Goal: Information Seeking & Learning: Compare options

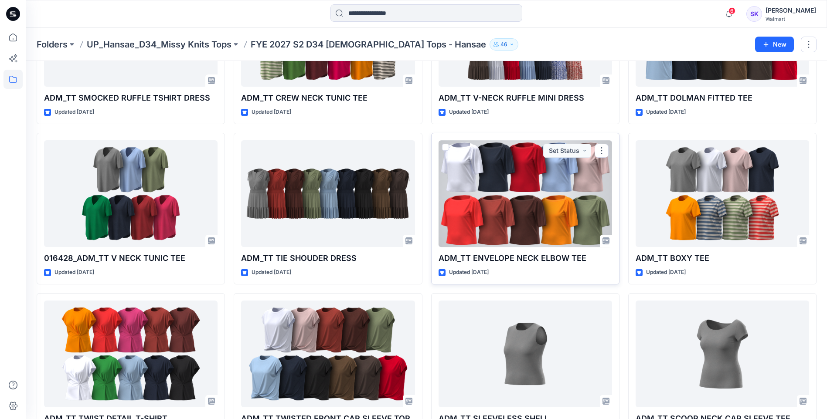
scroll to position [174, 0]
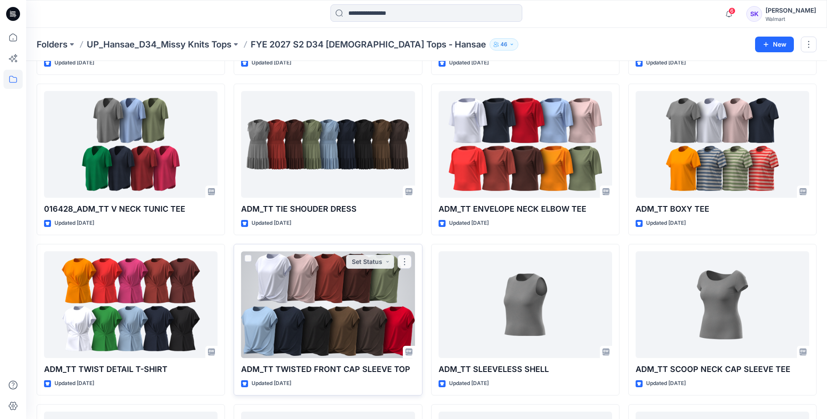
click at [321, 322] on div at bounding box center [327, 305] width 173 height 107
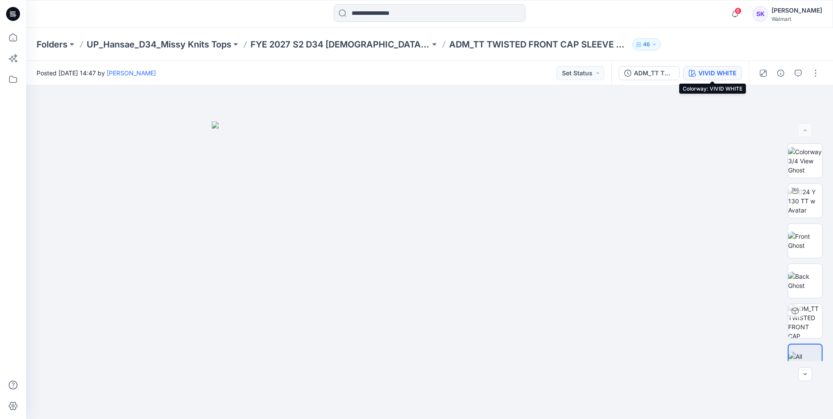
click at [716, 70] on div "VIVID WHITE" at bounding box center [718, 73] width 38 height 10
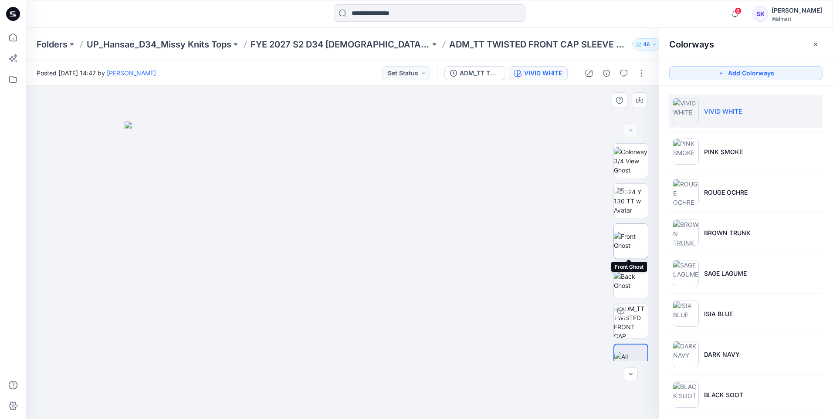
click at [643, 238] on img at bounding box center [631, 241] width 34 height 18
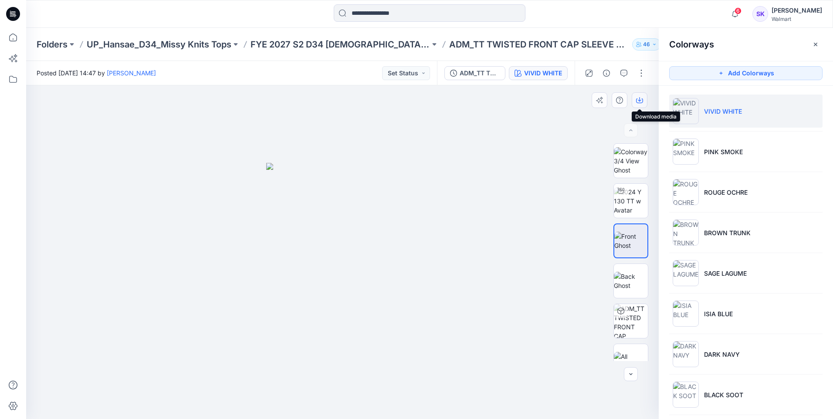
click at [641, 97] on icon "button" at bounding box center [639, 100] width 7 height 7
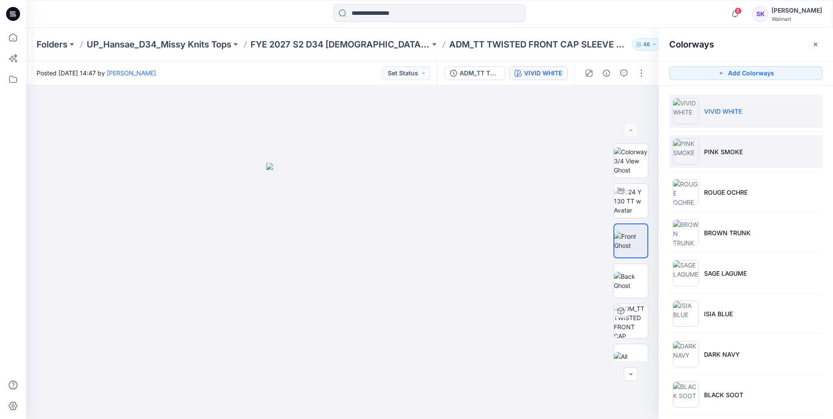
click at [745, 155] on li "PINK SMOKE" at bounding box center [746, 151] width 153 height 33
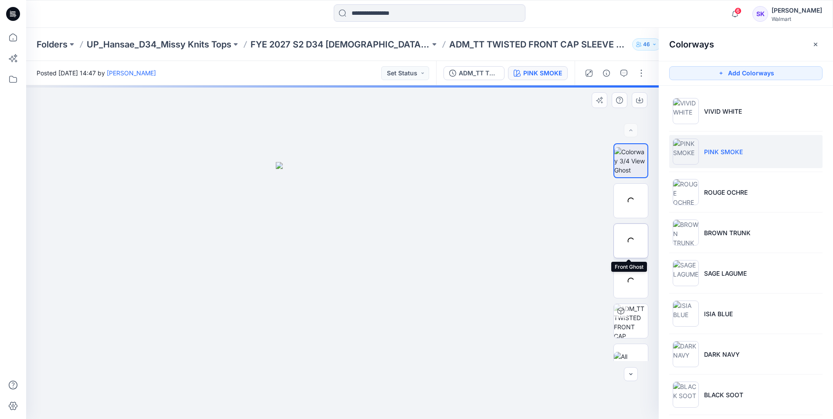
click at [632, 237] on div at bounding box center [631, 241] width 35 height 35
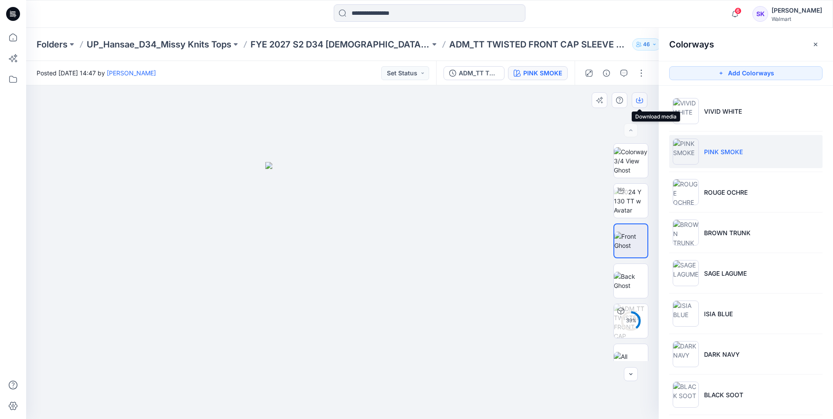
click at [644, 99] on button "button" at bounding box center [640, 100] width 16 height 16
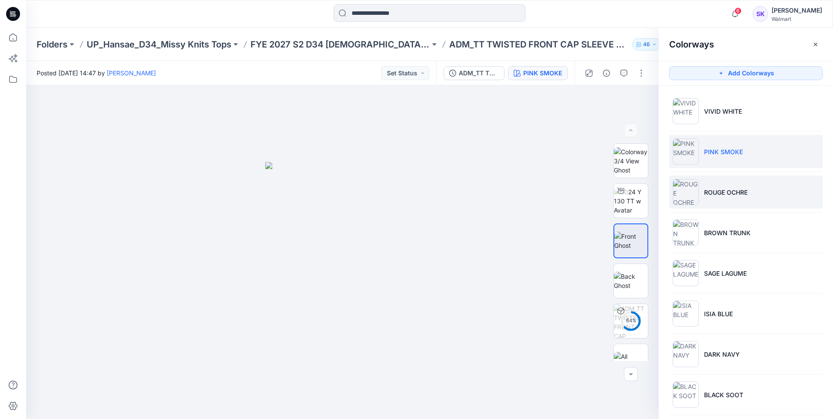
click at [737, 191] on p "ROUGE OCHRE" at bounding box center [726, 192] width 44 height 9
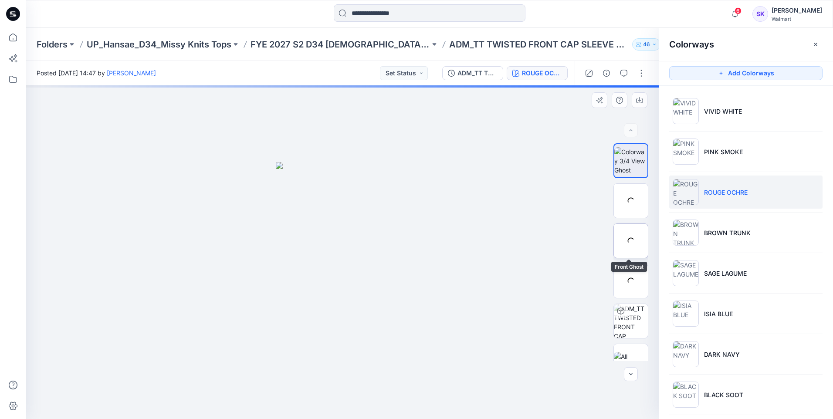
click at [633, 239] on div at bounding box center [631, 241] width 35 height 35
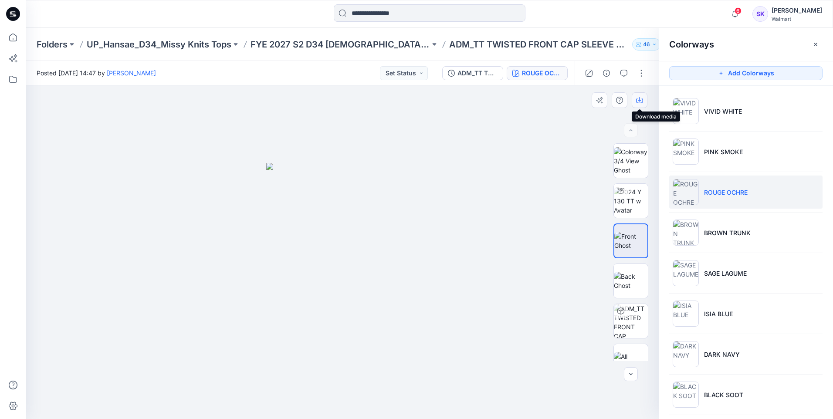
click at [636, 100] on icon "button" at bounding box center [639, 100] width 7 height 7
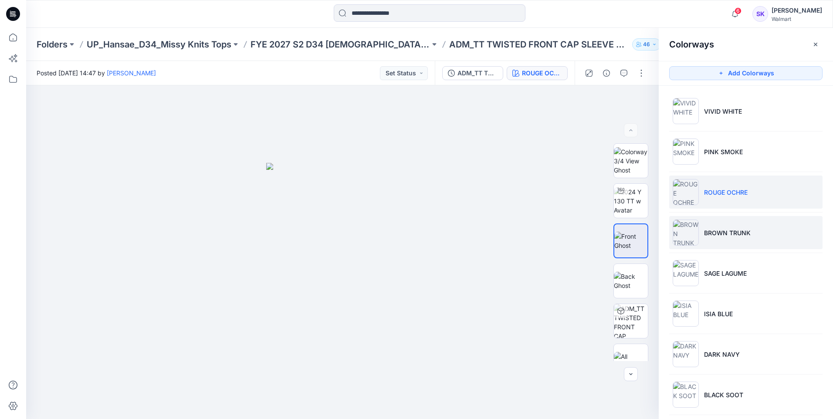
click at [733, 225] on li "BROWN TRUNK" at bounding box center [746, 232] width 153 height 33
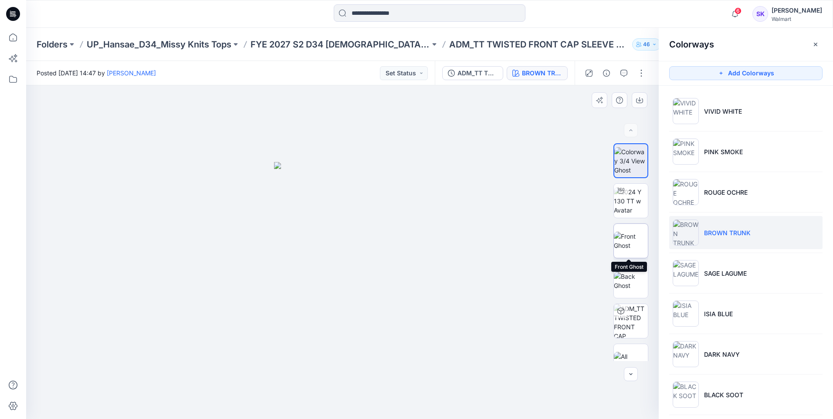
drag, startPoint x: 629, startPoint y: 237, endPoint x: 625, endPoint y: 235, distance: 4.7
click at [625, 235] on img at bounding box center [631, 241] width 34 height 18
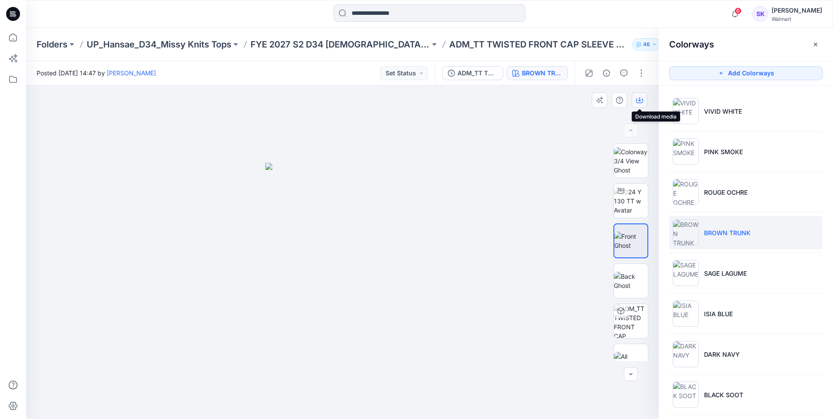
click at [638, 97] on icon "button" at bounding box center [639, 100] width 7 height 7
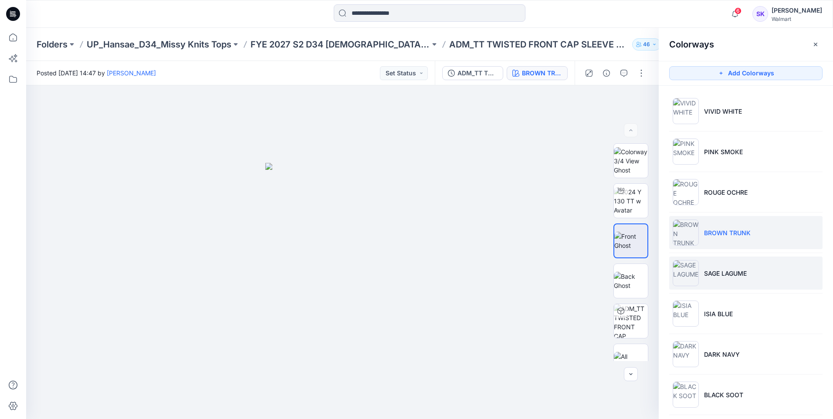
click at [732, 267] on li "SAGE LAGUME" at bounding box center [746, 273] width 153 height 33
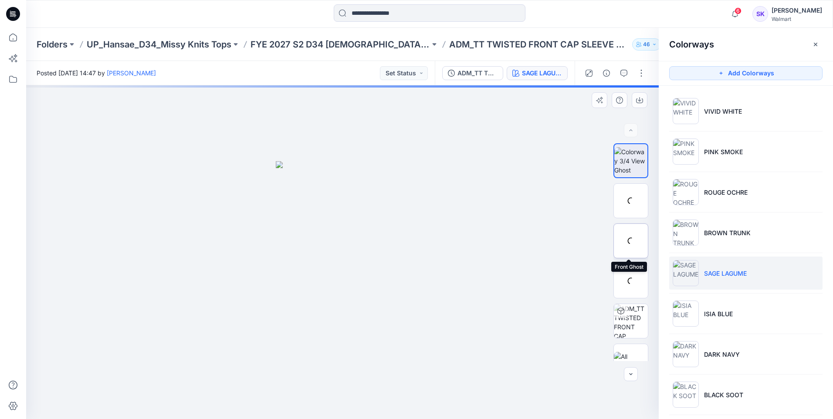
click at [629, 232] on div at bounding box center [631, 241] width 35 height 35
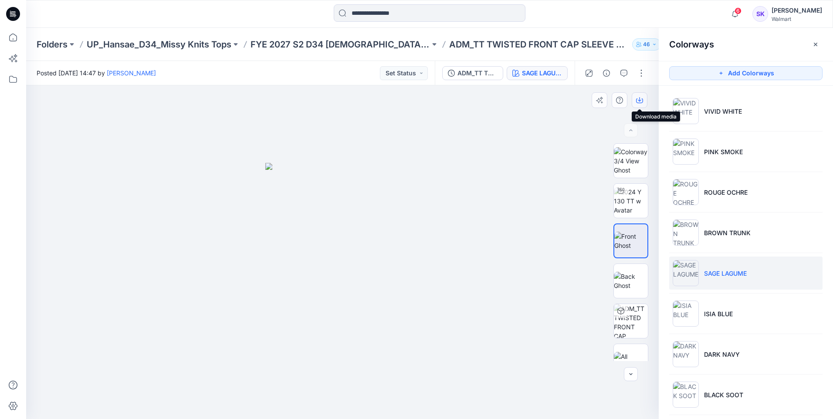
click at [641, 101] on icon "button" at bounding box center [639, 99] width 3 height 4
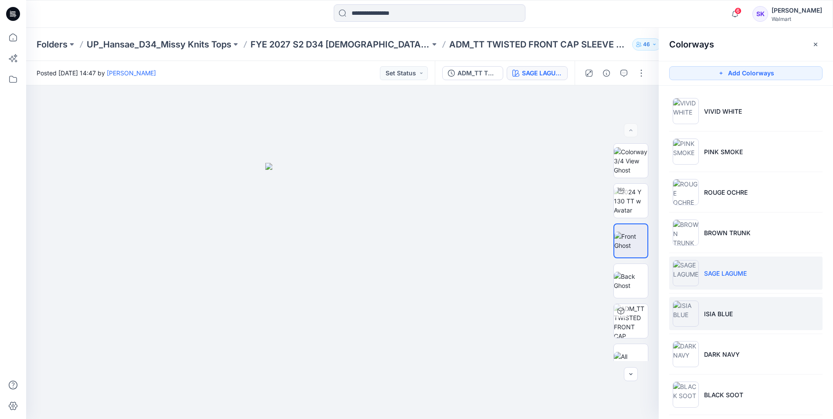
click at [732, 301] on li "ISIA BLUE" at bounding box center [746, 313] width 153 height 33
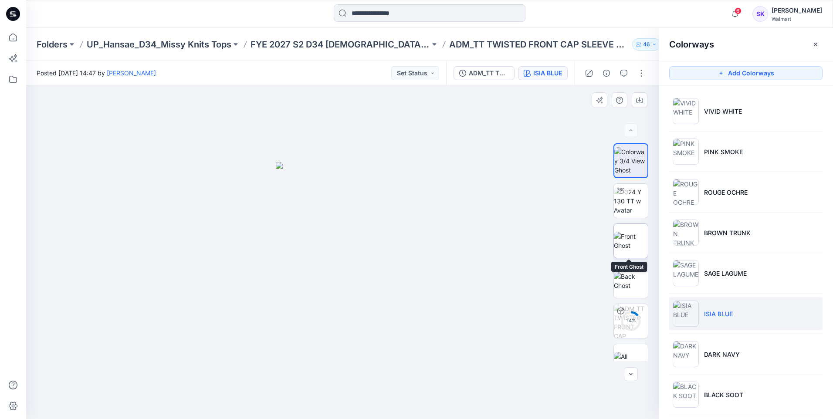
click at [633, 245] on img at bounding box center [631, 241] width 34 height 18
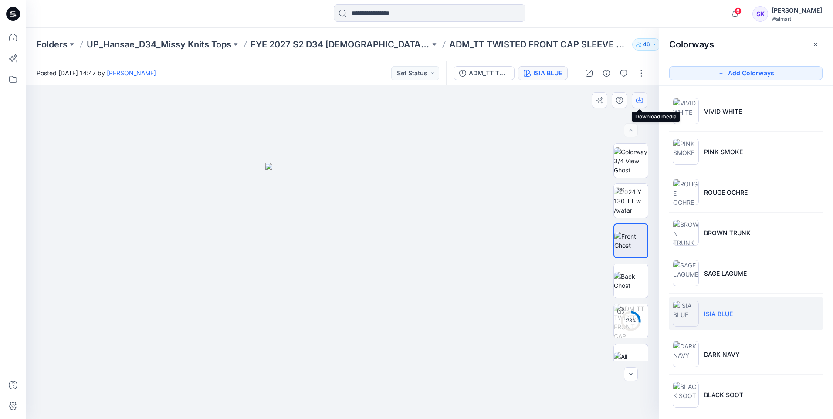
click at [636, 100] on button "button" at bounding box center [640, 100] width 16 height 16
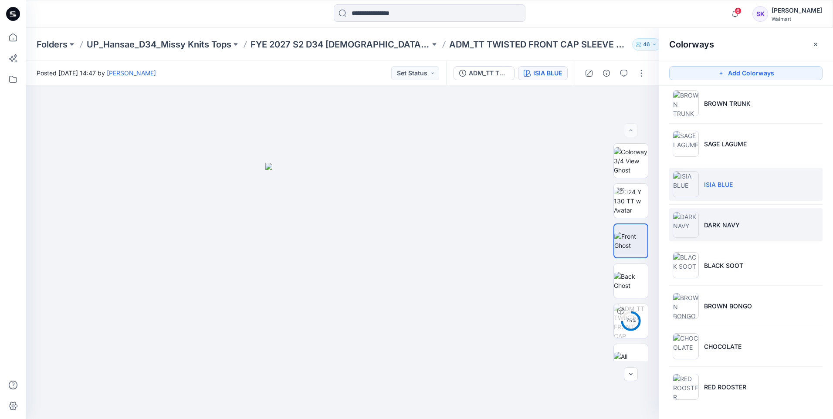
click at [752, 231] on li "DARK NAVY" at bounding box center [746, 224] width 153 height 33
click at [728, 218] on li "DARK NAVY" at bounding box center [746, 224] width 153 height 33
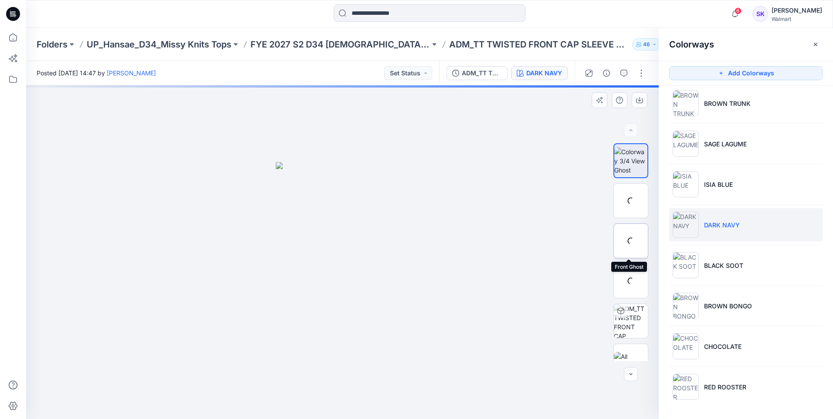
click at [626, 238] on div at bounding box center [631, 241] width 35 height 35
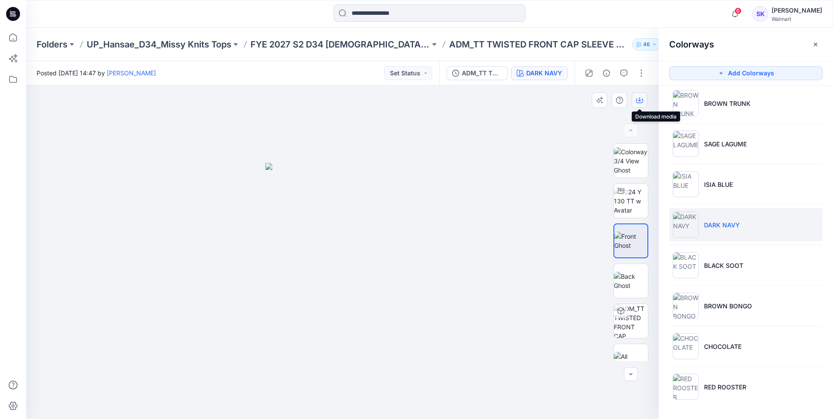
click at [645, 96] on button "button" at bounding box center [640, 100] width 16 height 16
click at [588, 238] on div at bounding box center [342, 252] width 633 height 334
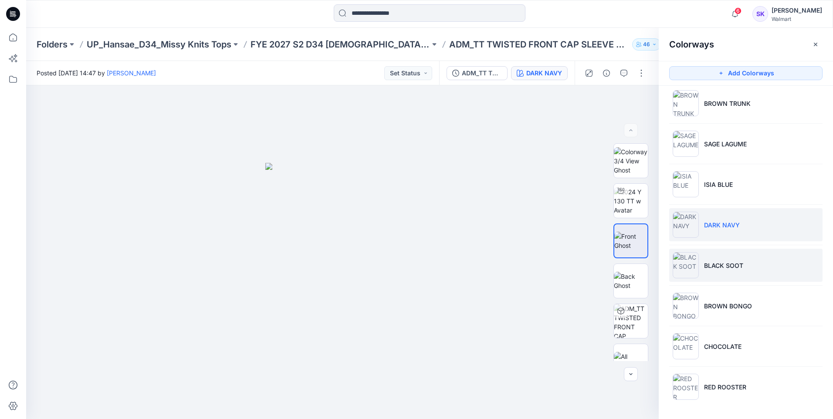
click at [757, 269] on li "BLACK SOOT" at bounding box center [746, 265] width 153 height 33
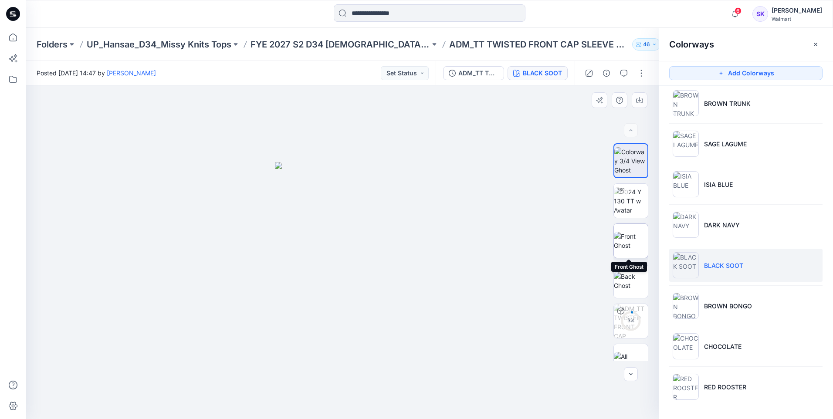
click at [642, 232] on img at bounding box center [631, 241] width 34 height 18
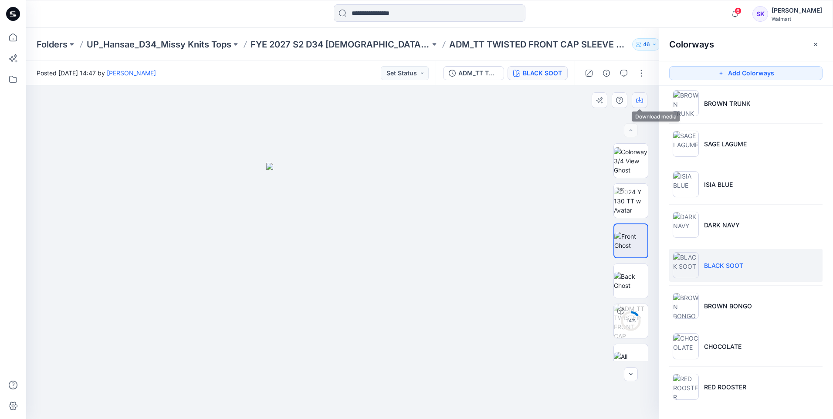
click at [642, 99] on icon "button" at bounding box center [639, 100] width 7 height 7
click at [533, 234] on div at bounding box center [342, 252] width 633 height 334
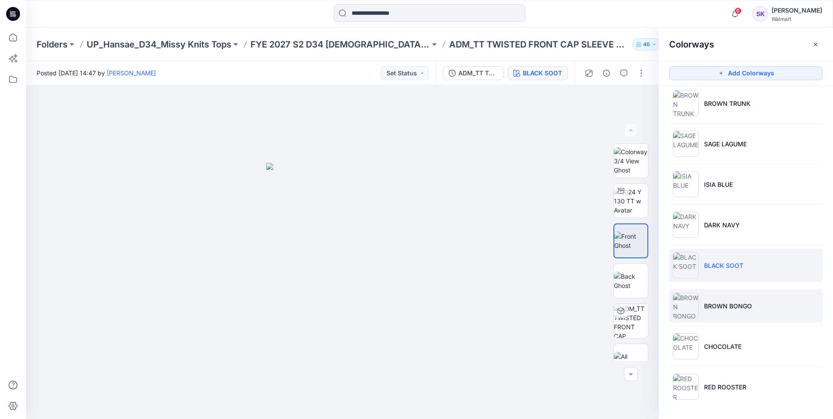
click at [733, 310] on p "BROWN BONGO" at bounding box center [728, 306] width 48 height 9
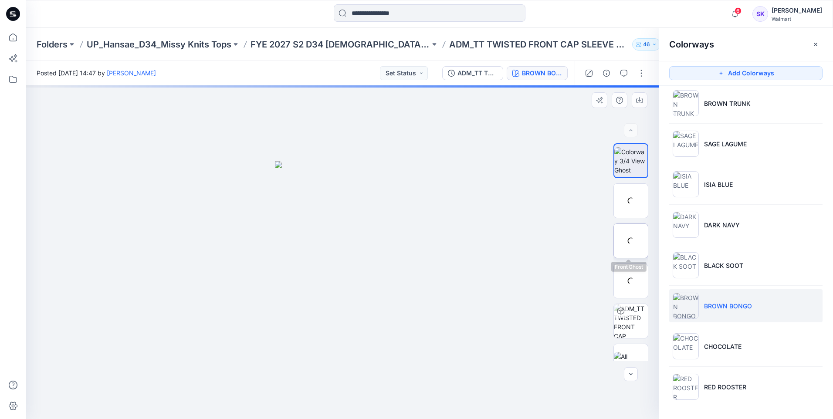
click at [633, 238] on div at bounding box center [631, 241] width 35 height 35
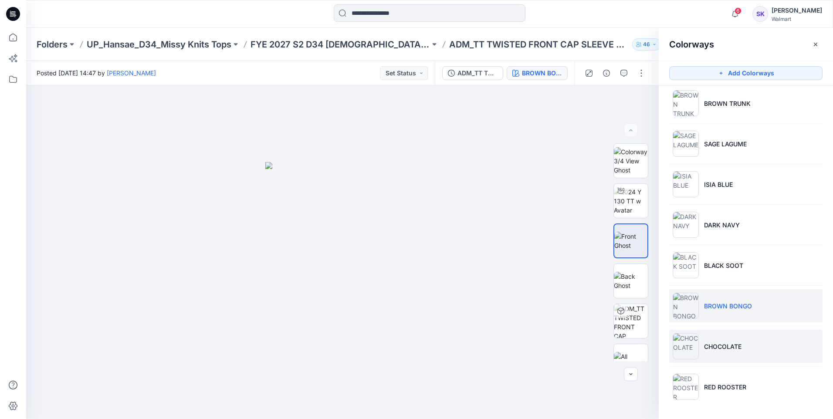
click at [765, 359] on li "CHOCOLATE" at bounding box center [746, 346] width 153 height 33
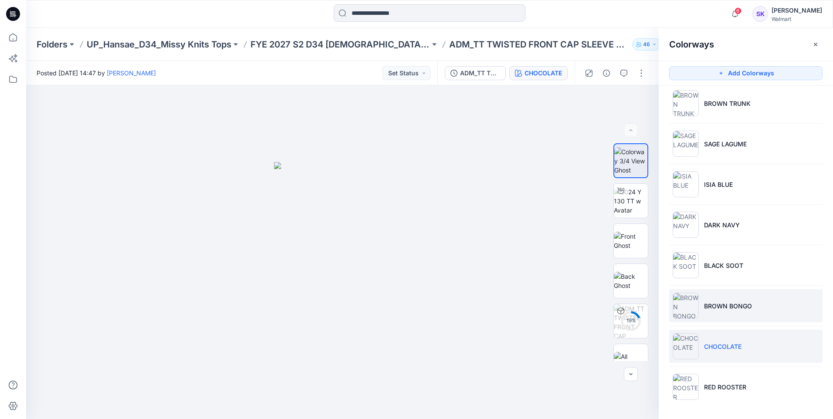
click at [715, 305] on p "BROWN BONGO" at bounding box center [728, 306] width 48 height 9
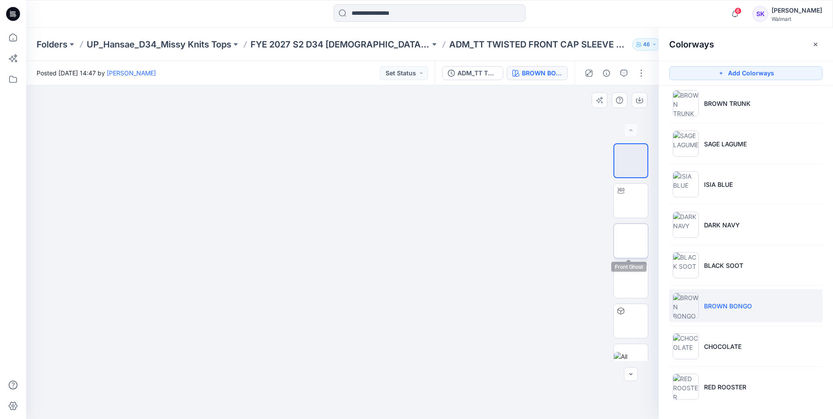
click at [628, 247] on img at bounding box center [631, 241] width 34 height 18
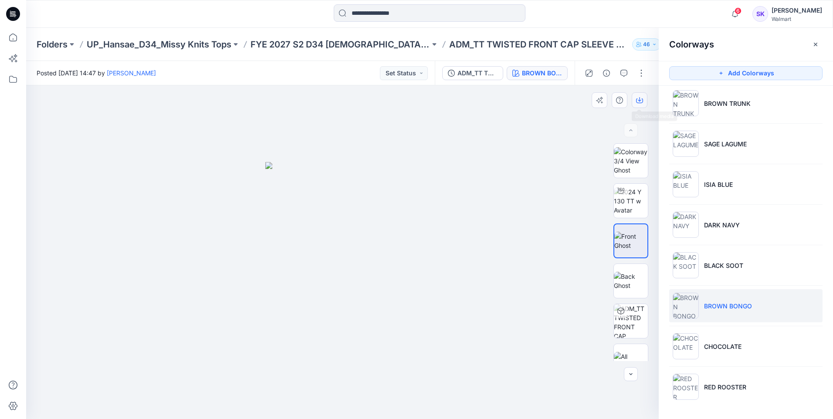
click at [644, 97] on button "button" at bounding box center [640, 100] width 16 height 16
drag, startPoint x: 391, startPoint y: 165, endPoint x: 406, endPoint y: 165, distance: 14.8
click at [390, 165] on img at bounding box center [342, 290] width 154 height 257
click at [717, 358] on li "CHOCOLATE" at bounding box center [746, 346] width 153 height 33
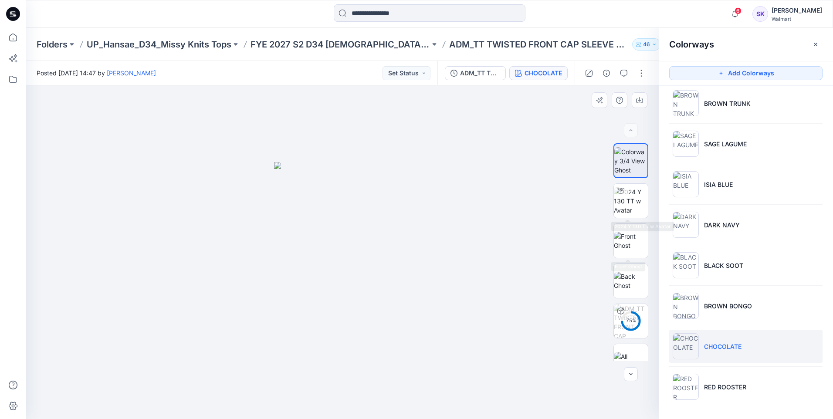
drag, startPoint x: 621, startPoint y: 235, endPoint x: 621, endPoint y: 220, distance: 14.8
click at [620, 235] on img at bounding box center [631, 241] width 34 height 18
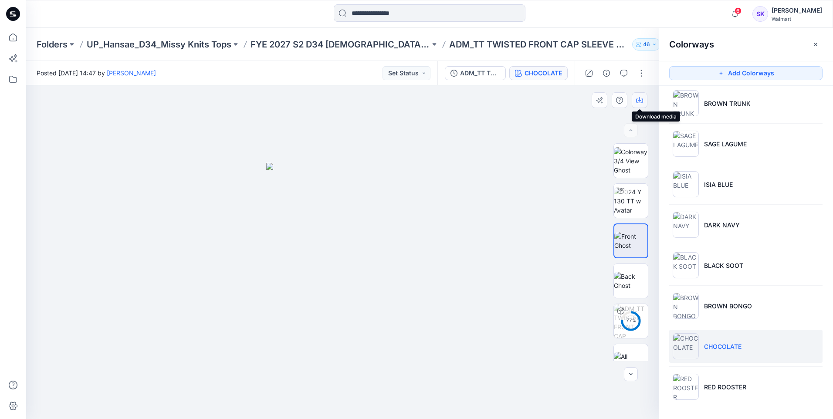
click at [636, 98] on icon "button" at bounding box center [639, 100] width 7 height 7
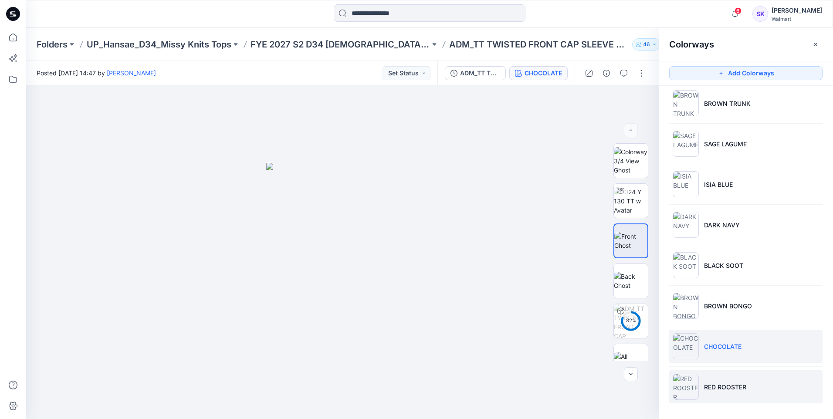
click at [712, 384] on p "RED ROOSTER" at bounding box center [725, 387] width 42 height 9
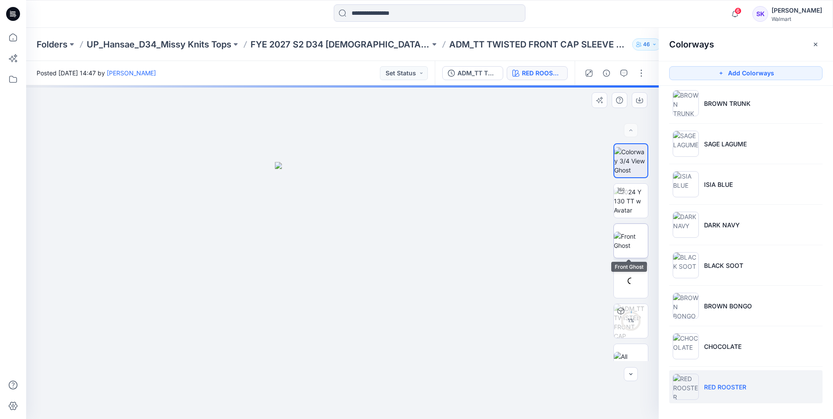
click at [634, 234] on img at bounding box center [631, 241] width 34 height 18
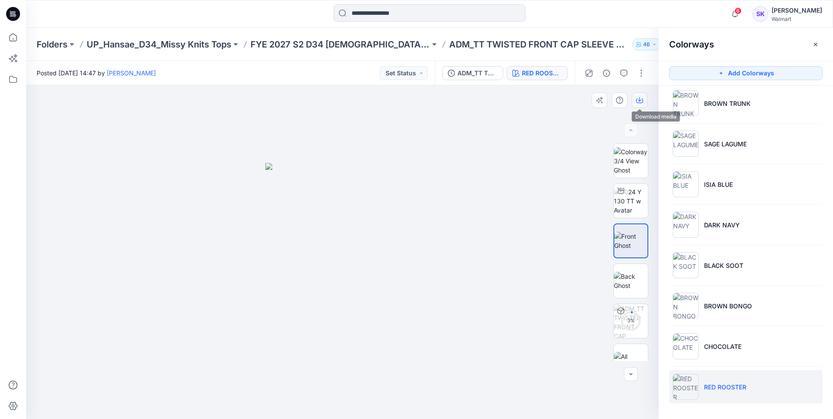
click at [637, 101] on icon "button" at bounding box center [639, 100] width 7 height 7
click at [504, 169] on div at bounding box center [342, 252] width 633 height 334
click at [393, 46] on p "FYE 2027 S2 D34 [DEMOGRAPHIC_DATA] Tops - Hansae" at bounding box center [341, 44] width 180 height 12
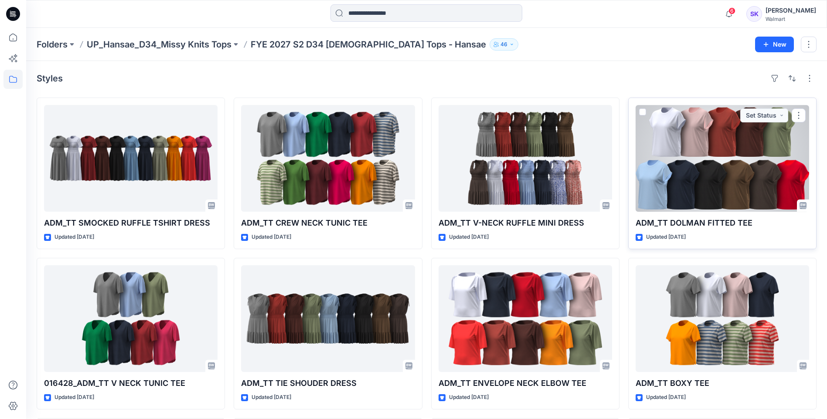
click at [684, 177] on div at bounding box center [722, 158] width 173 height 107
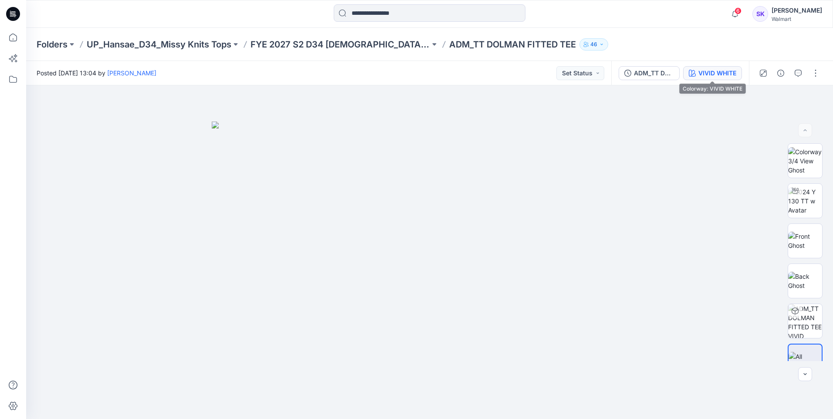
click at [701, 73] on div "VIVID WHITE" at bounding box center [718, 73] width 38 height 10
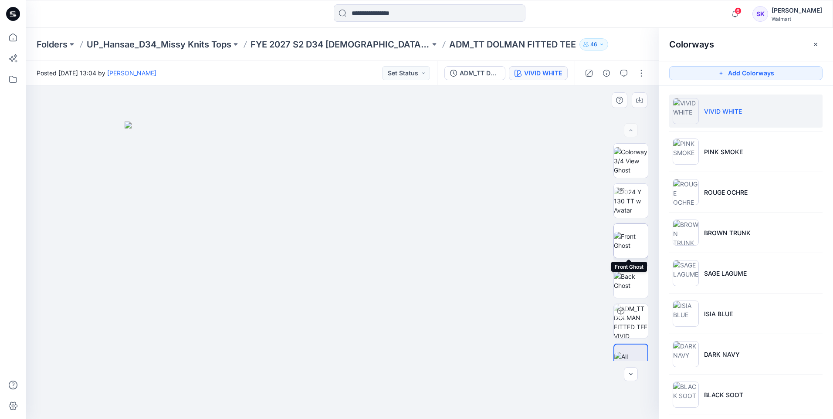
click at [625, 232] on img at bounding box center [631, 241] width 34 height 18
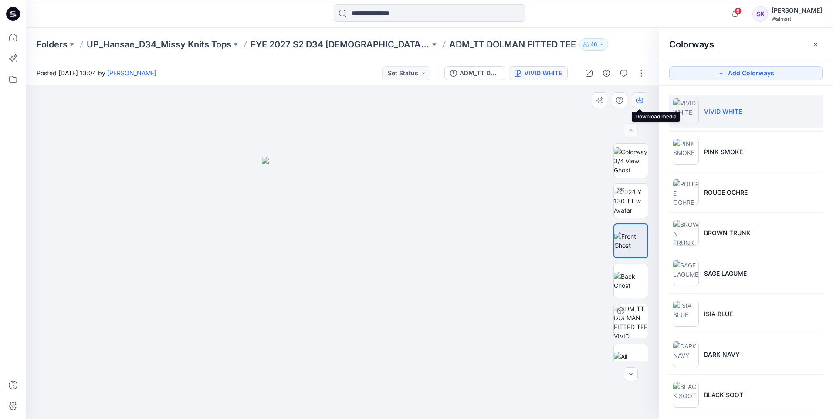
click at [640, 97] on icon "button" at bounding box center [639, 100] width 7 height 7
drag, startPoint x: 511, startPoint y: 148, endPoint x: 512, endPoint y: 144, distance: 4.4
click at [511, 144] on div at bounding box center [342, 252] width 633 height 334
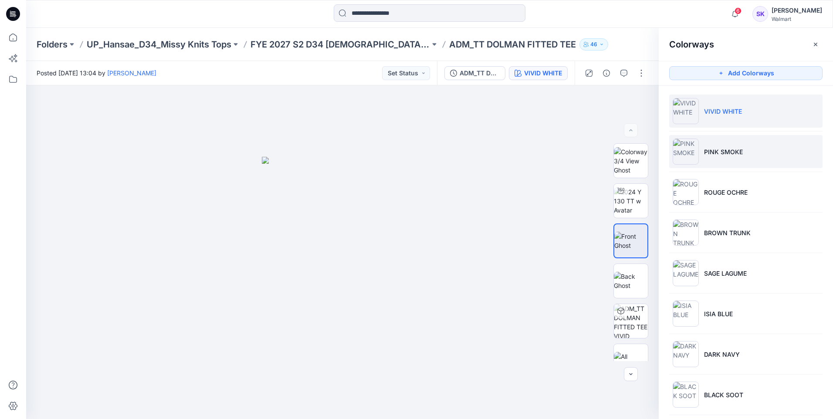
click at [744, 145] on li "PINK SMOKE" at bounding box center [746, 151] width 153 height 33
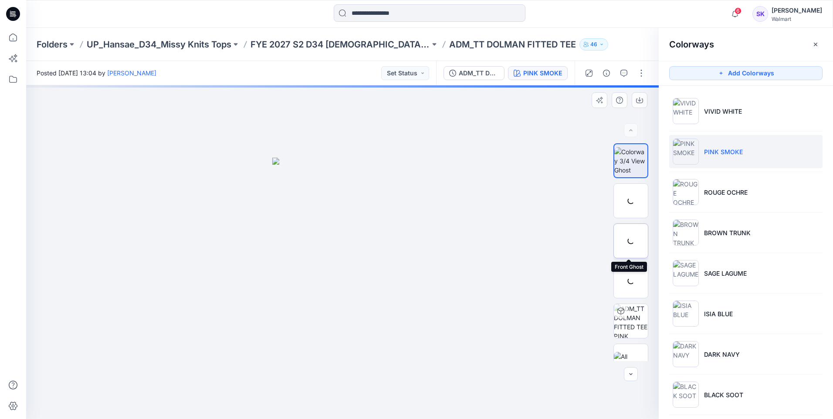
click at [625, 239] on div at bounding box center [631, 241] width 35 height 35
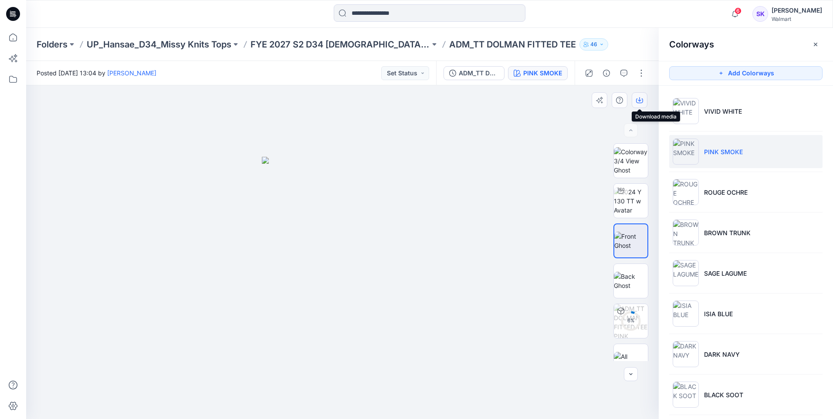
click at [639, 101] on icon "button" at bounding box center [639, 99] width 3 height 4
drag, startPoint x: 517, startPoint y: 136, endPoint x: 627, endPoint y: 136, distance: 109.8
click at [517, 136] on div at bounding box center [342, 252] width 633 height 334
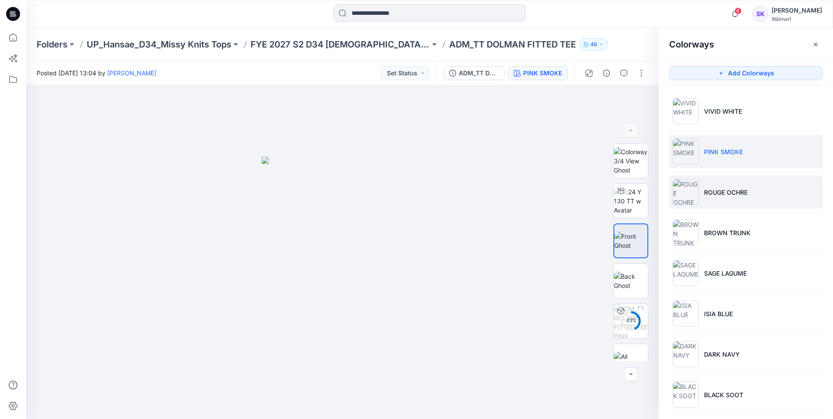
click at [752, 187] on li "ROUGE OCHRE" at bounding box center [746, 192] width 153 height 33
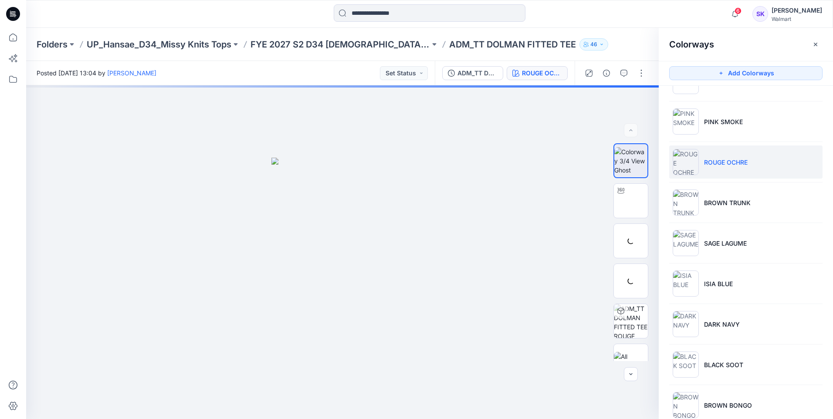
scroll to position [87, 0]
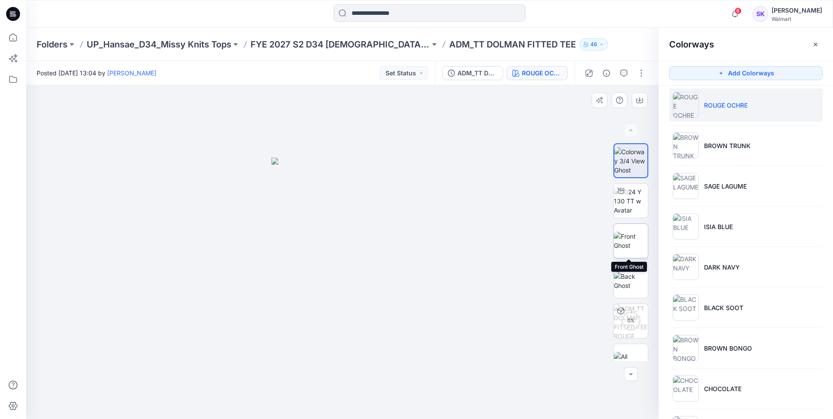
click at [628, 232] on img at bounding box center [631, 241] width 34 height 18
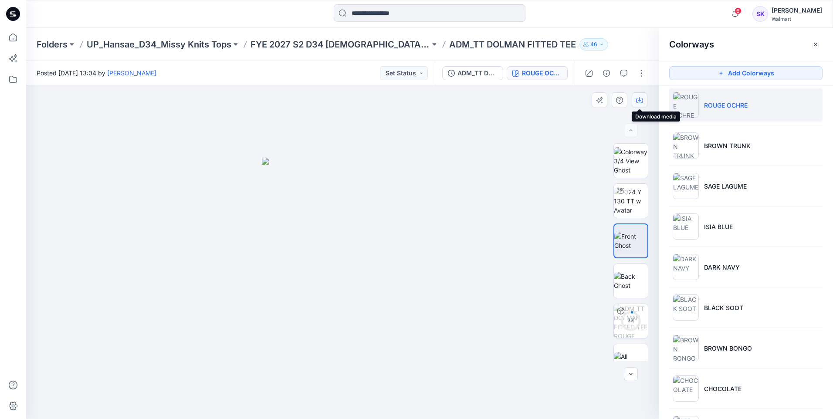
click at [643, 99] on icon "button" at bounding box center [639, 101] width 7 height 5
click at [517, 160] on div at bounding box center [342, 252] width 633 height 334
click at [738, 163] on ul "VIVID WHITE PINK SMOKE ROUGE OCHRE BROWN TRUNK SAGE LAGUME ISIA BLUE DARK NAVY …" at bounding box center [746, 227] width 174 height 456
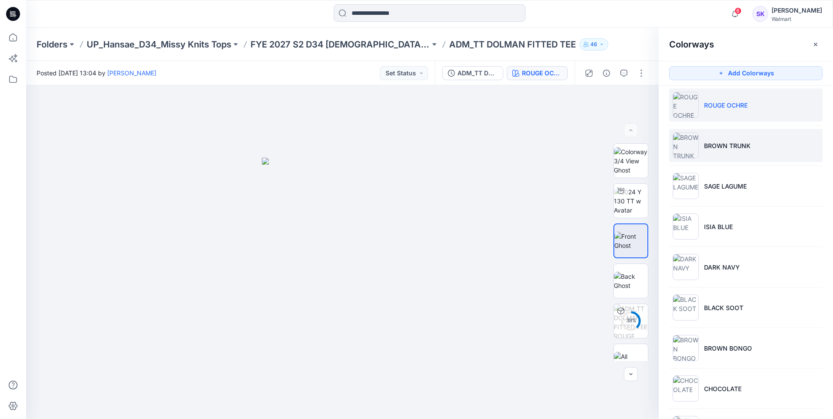
click at [740, 152] on li "BROWN TRUNK" at bounding box center [746, 145] width 153 height 33
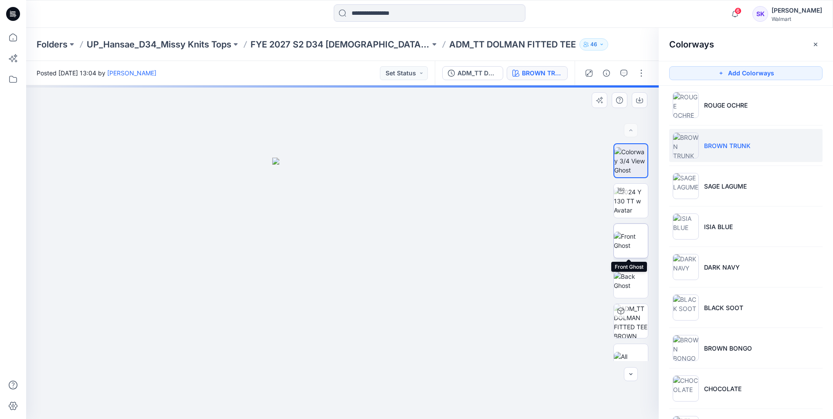
click at [634, 245] on img at bounding box center [631, 241] width 34 height 18
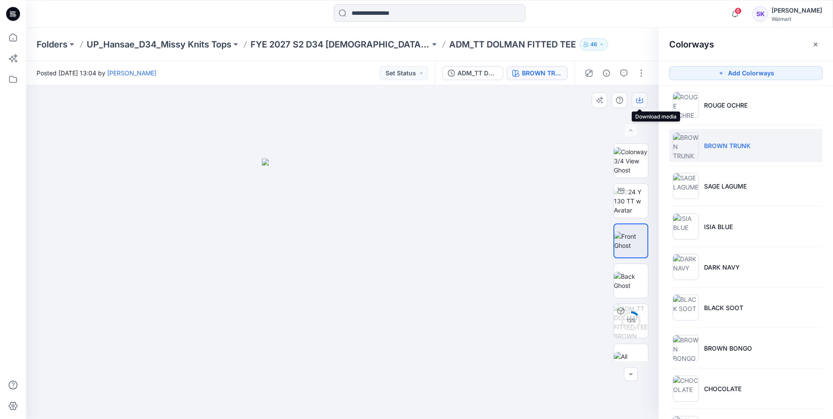
click at [637, 99] on icon "button" at bounding box center [639, 101] width 7 height 5
drag, startPoint x: 517, startPoint y: 158, endPoint x: 525, endPoint y: 157, distance: 8.0
click at [516, 157] on div at bounding box center [342, 252] width 633 height 334
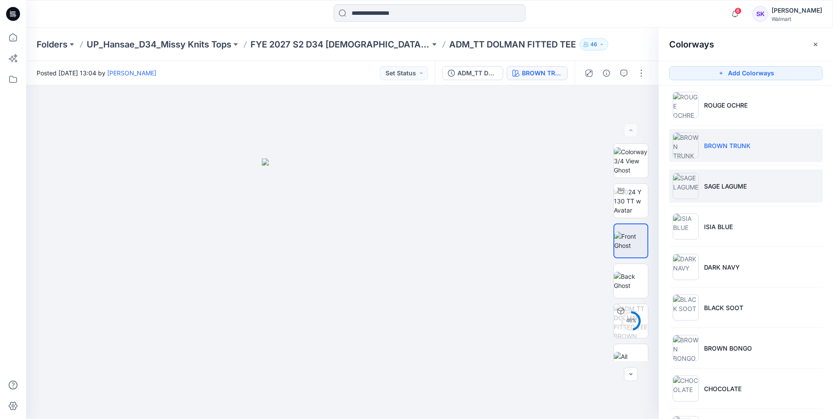
click at [745, 187] on p "SAGE LAGUME" at bounding box center [725, 186] width 43 height 9
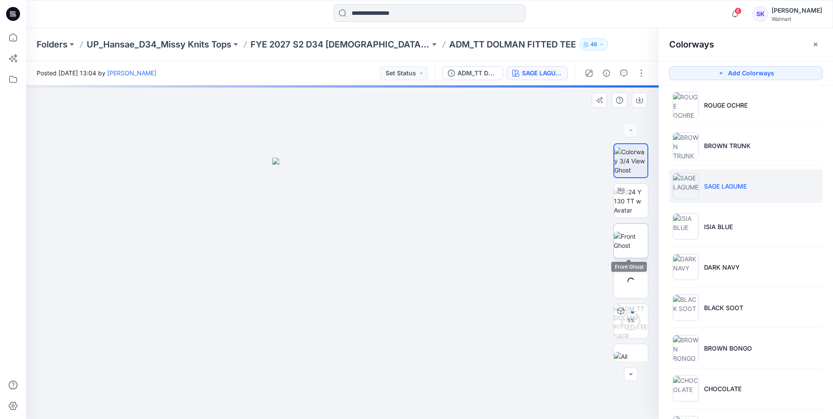
click at [624, 232] on img at bounding box center [631, 241] width 34 height 18
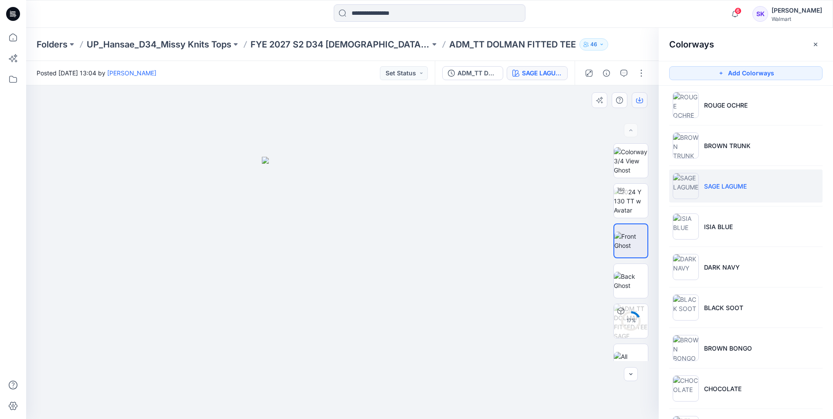
click at [642, 102] on icon "button" at bounding box center [639, 100] width 7 height 7
drag, startPoint x: 538, startPoint y: 211, endPoint x: 600, endPoint y: 211, distance: 61.5
click at [538, 211] on div at bounding box center [342, 252] width 633 height 334
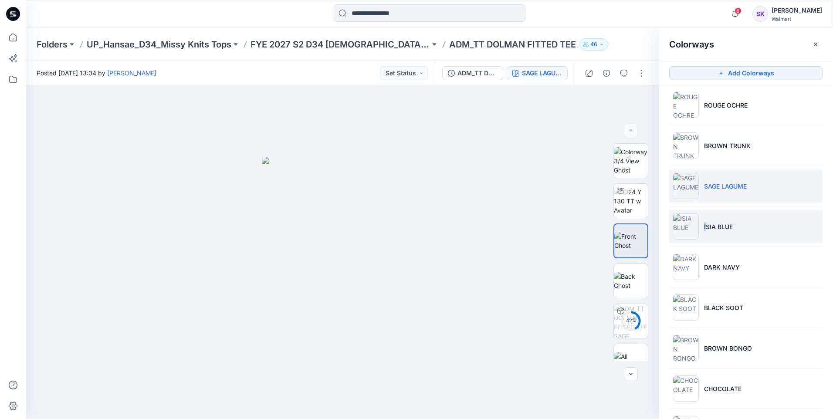
click at [705, 224] on p "ISIA BLUE" at bounding box center [718, 226] width 29 height 9
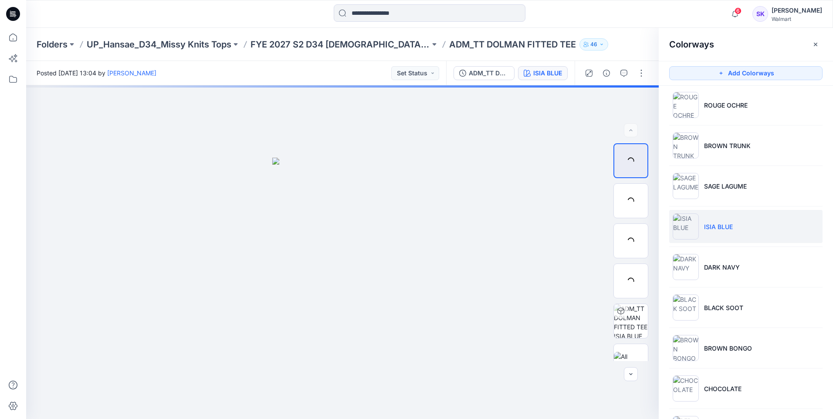
drag, startPoint x: 705, startPoint y: 224, endPoint x: 730, endPoint y: 230, distance: 25.8
click at [730, 230] on p "ISIA BLUE" at bounding box center [718, 226] width 29 height 9
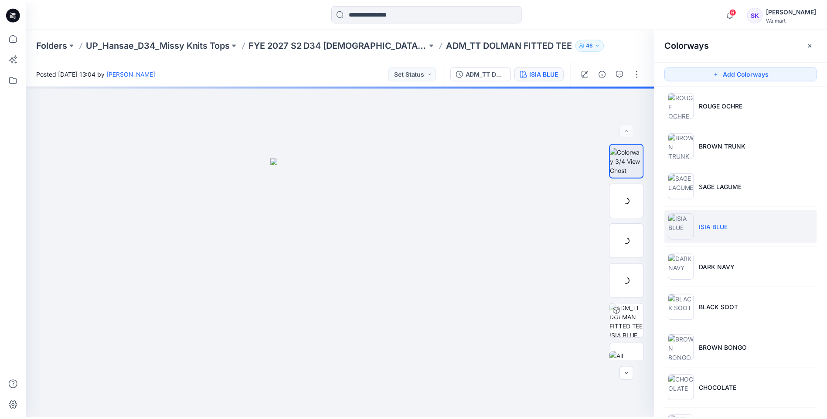
scroll to position [129, 0]
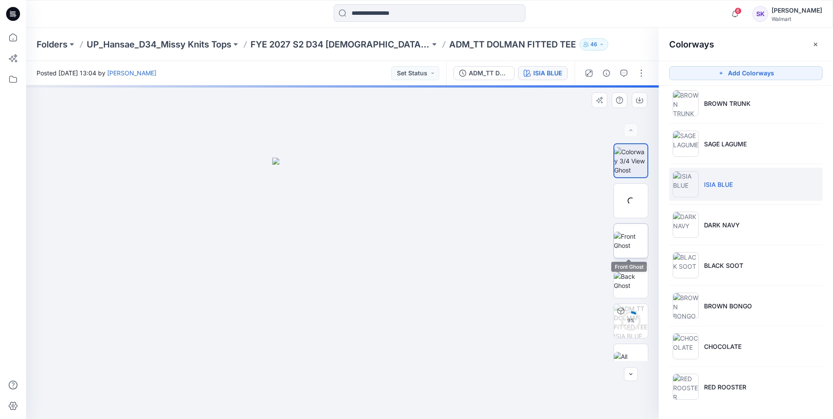
click at [621, 235] on img at bounding box center [631, 241] width 34 height 18
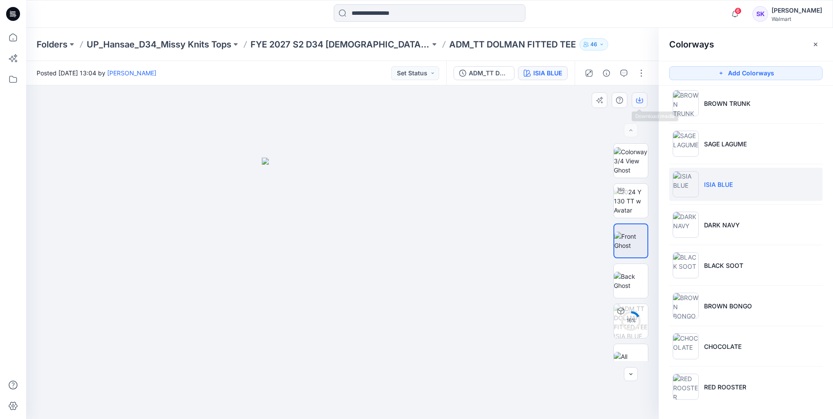
click at [640, 101] on icon "button" at bounding box center [639, 100] width 7 height 7
click at [531, 167] on div at bounding box center [342, 252] width 633 height 334
click at [756, 221] on li "DARK NAVY" at bounding box center [746, 224] width 153 height 33
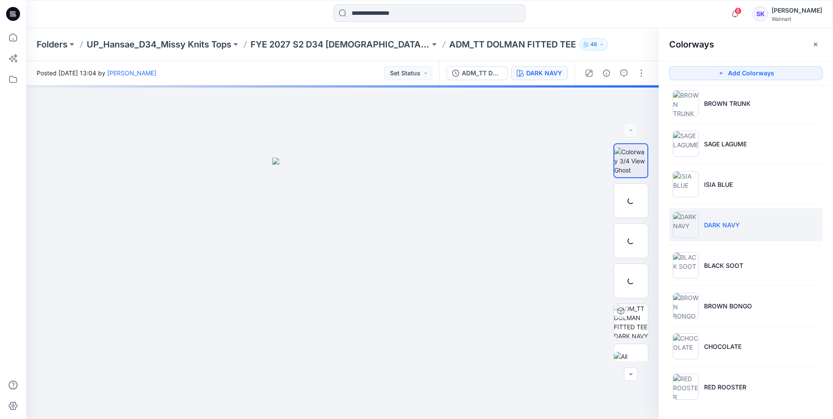
click at [733, 230] on li "DARK NAVY" at bounding box center [746, 224] width 153 height 33
click at [624, 232] on img at bounding box center [631, 241] width 34 height 18
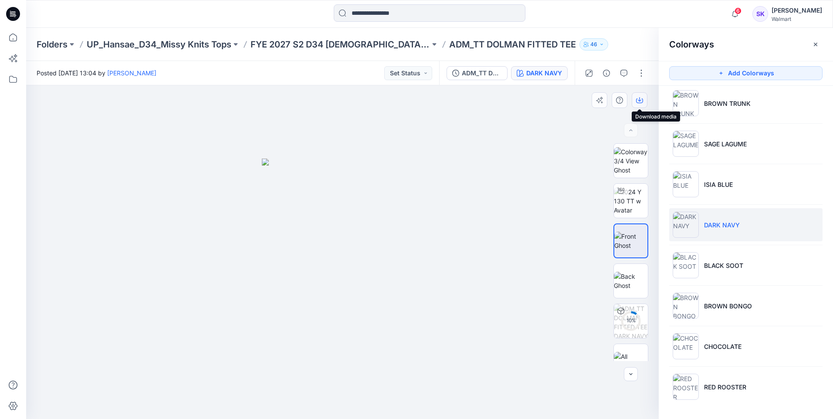
click at [642, 99] on icon "button" at bounding box center [639, 100] width 7 height 7
click at [581, 167] on div at bounding box center [342, 252] width 633 height 334
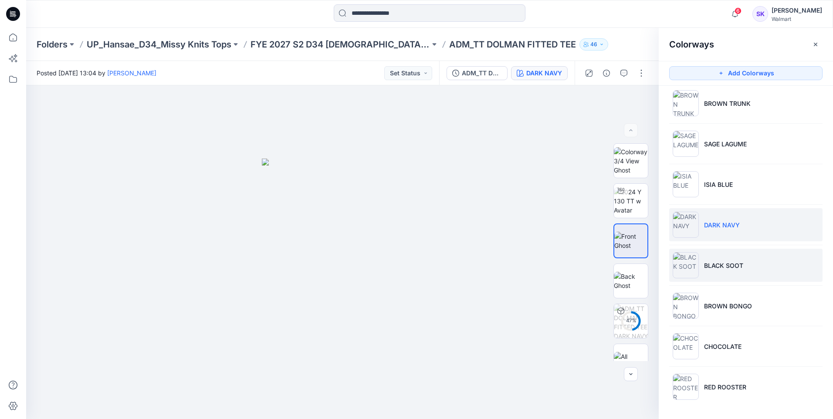
click at [725, 260] on li "BLACK SOOT" at bounding box center [746, 265] width 153 height 33
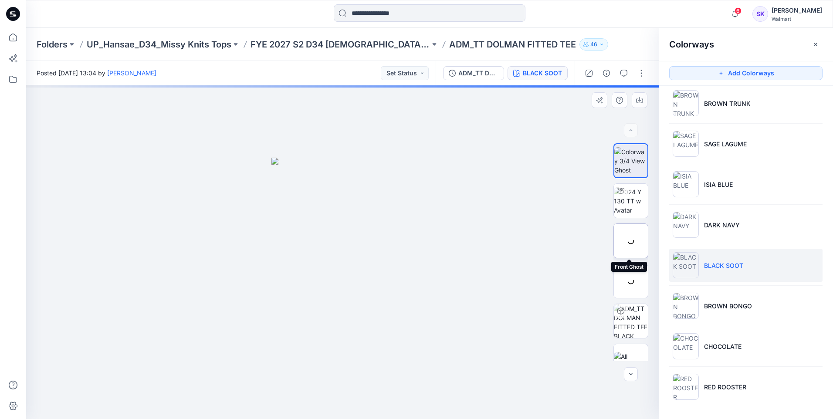
click at [630, 241] on div at bounding box center [631, 241] width 35 height 35
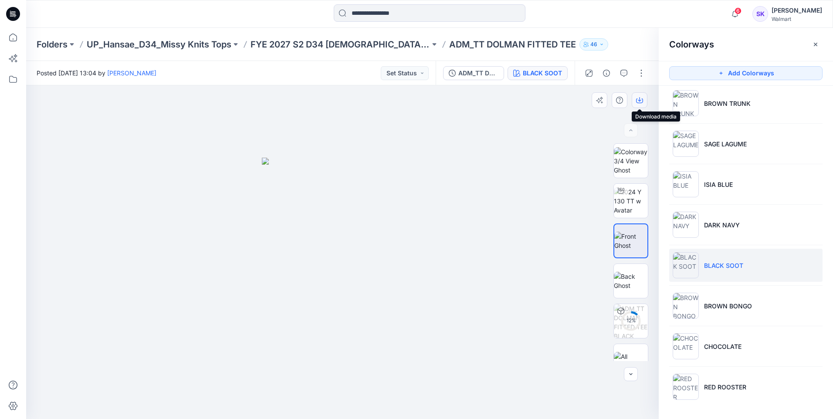
click at [640, 102] on icon "button" at bounding box center [639, 100] width 7 height 7
click at [519, 221] on div at bounding box center [342, 252] width 633 height 334
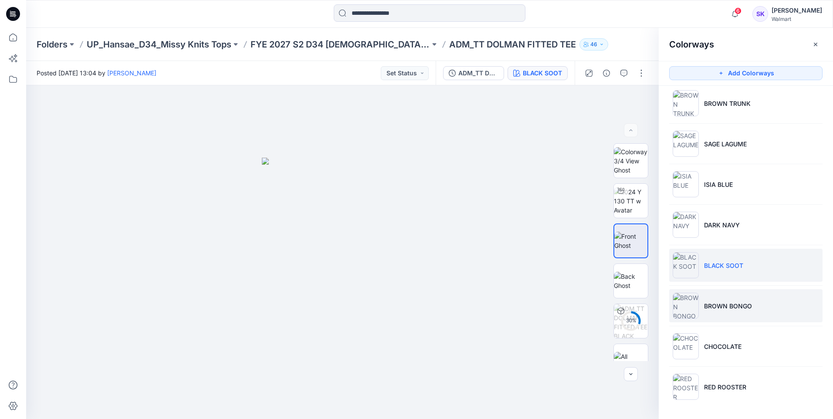
click at [733, 303] on p "BROWN BONGO" at bounding box center [728, 306] width 48 height 9
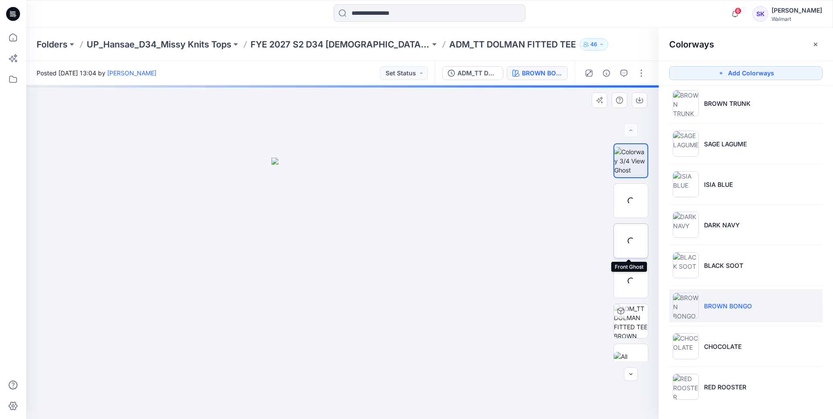
click at [635, 243] on div at bounding box center [631, 241] width 35 height 35
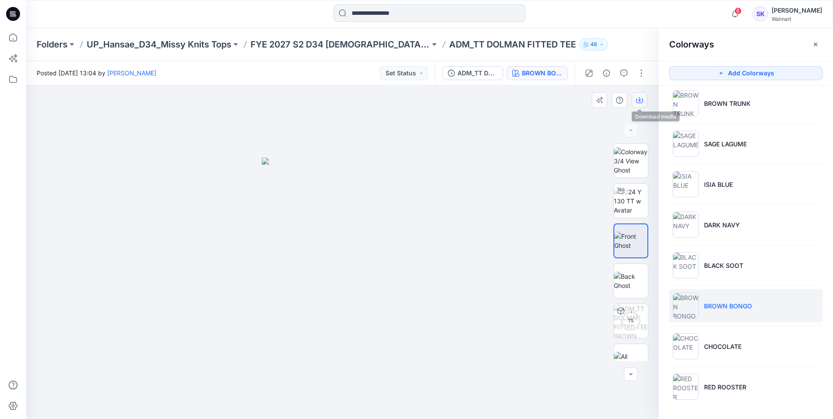
click at [641, 99] on icon "button" at bounding box center [639, 100] width 7 height 7
click at [557, 257] on div at bounding box center [342, 252] width 633 height 334
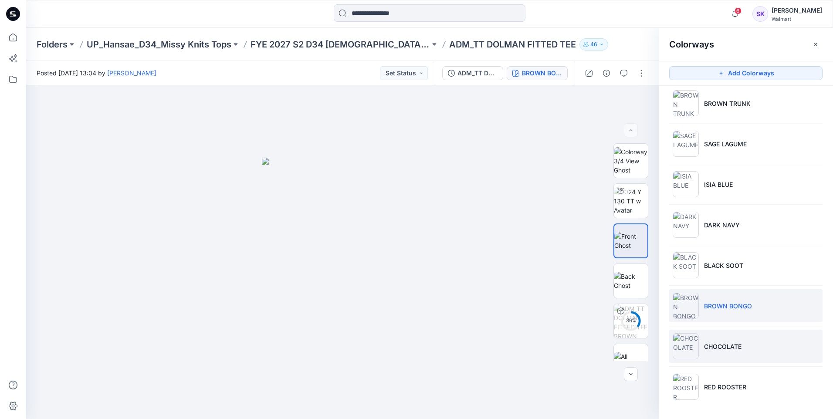
click at [722, 345] on p "CHOCOLATE" at bounding box center [722, 346] width 37 height 9
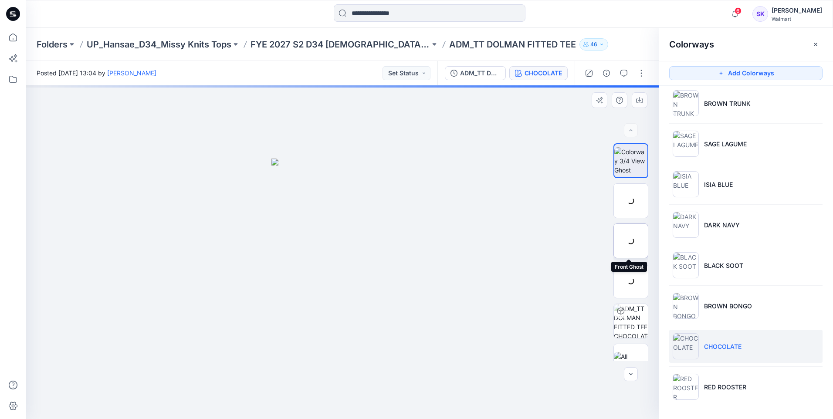
click at [629, 245] on div at bounding box center [631, 241] width 35 height 35
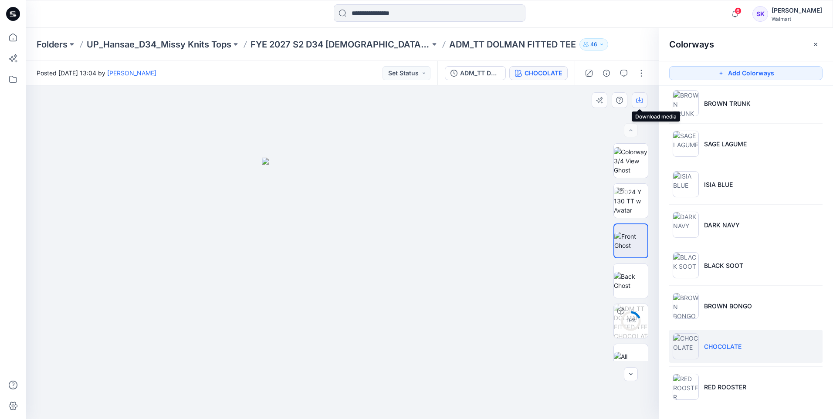
click at [644, 97] on button "button" at bounding box center [640, 100] width 16 height 16
click at [567, 245] on div at bounding box center [342, 252] width 633 height 334
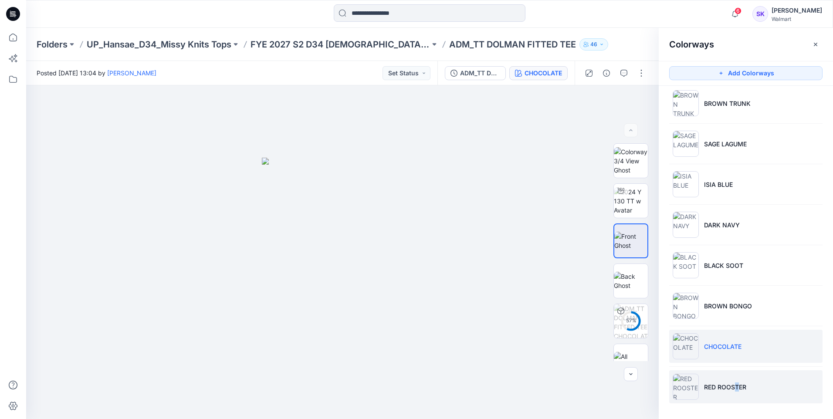
click at [735, 388] on p "RED ROOSTER" at bounding box center [725, 387] width 42 height 9
drag, startPoint x: 735, startPoint y: 388, endPoint x: 718, endPoint y: 387, distance: 17.0
click at [718, 387] on p "RED ROOSTER" at bounding box center [725, 387] width 42 height 9
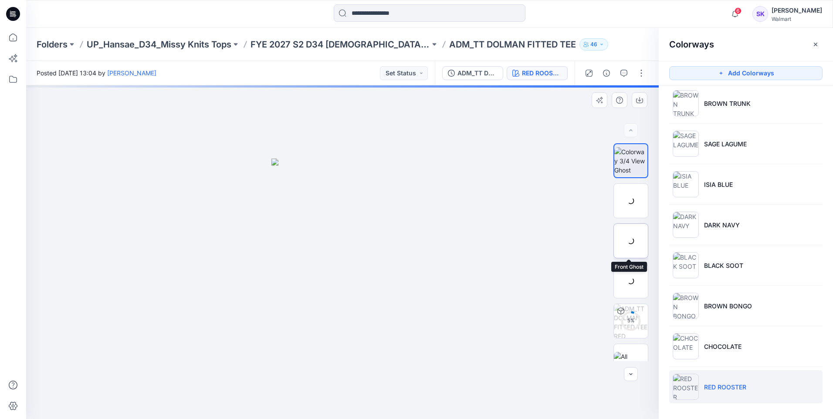
click at [634, 232] on div at bounding box center [631, 241] width 35 height 35
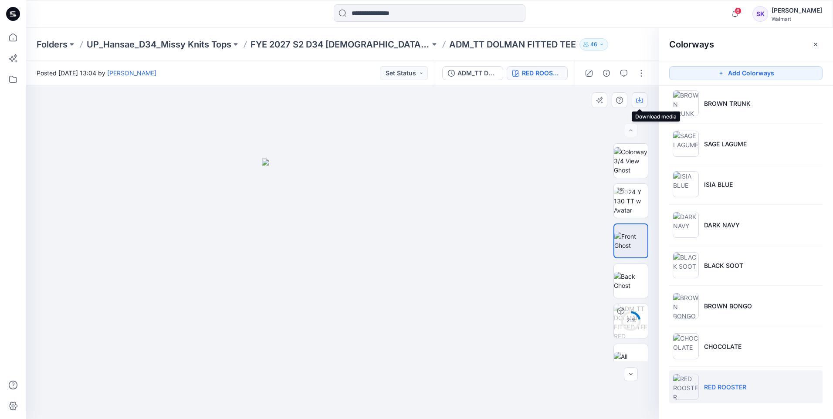
click at [642, 101] on icon "button" at bounding box center [639, 100] width 7 height 7
click at [220, 50] on p "UP_Hansae_D34_Missy Knits Tops" at bounding box center [159, 44] width 145 height 12
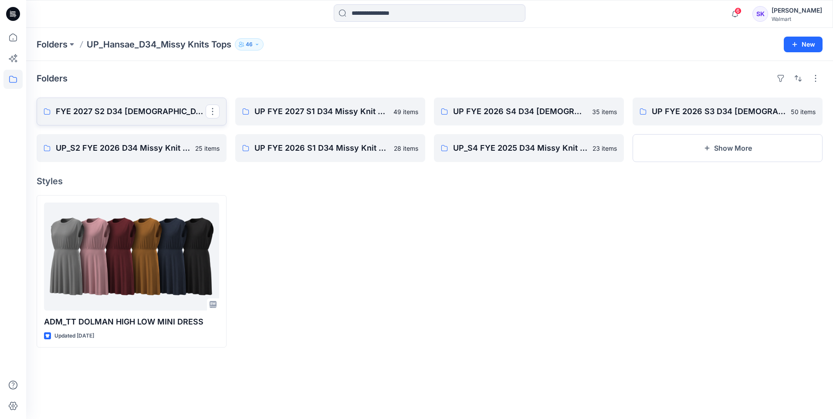
click at [138, 113] on p "FYE 2027 S2 D34 [DEMOGRAPHIC_DATA] Tops - Hansae" at bounding box center [131, 111] width 150 height 12
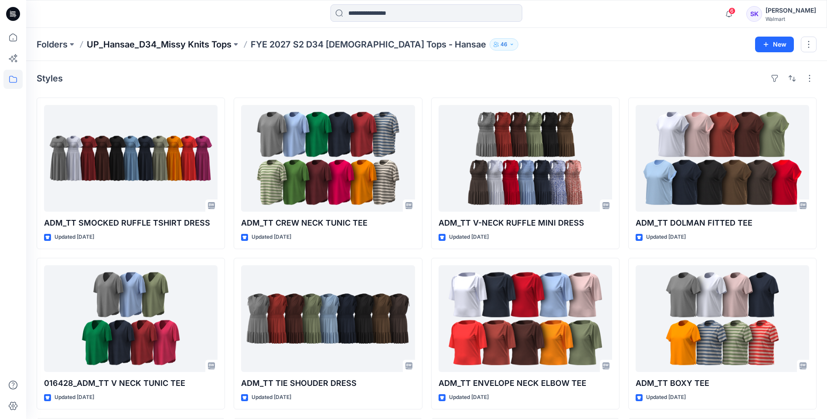
click at [154, 50] on p "UP_Hansae_D34_Missy Knits Tops" at bounding box center [159, 44] width 145 height 12
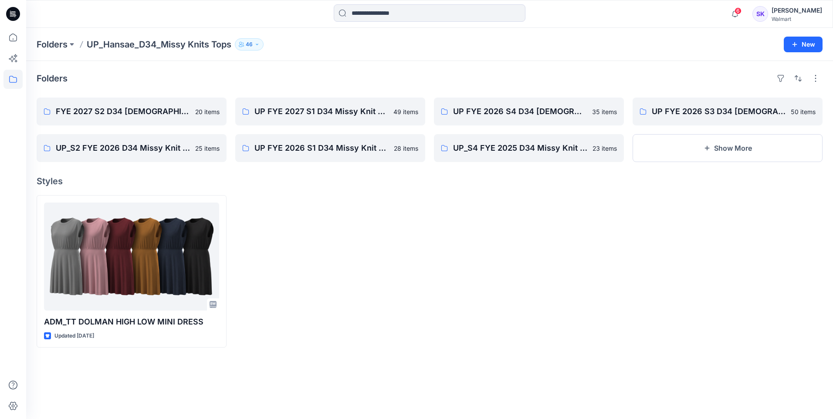
click at [369, 22] on div at bounding box center [430, 13] width 192 height 19
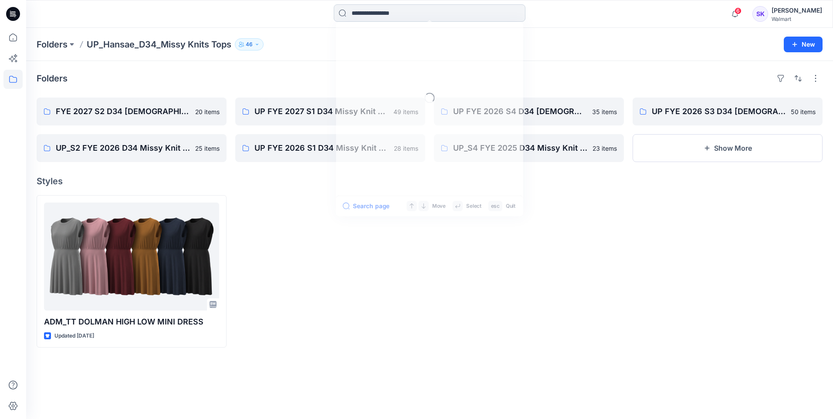
click at [375, 17] on input at bounding box center [430, 12] width 192 height 17
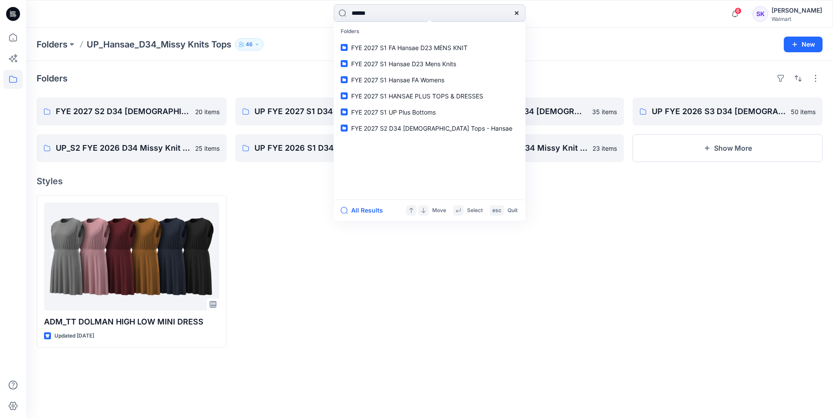
type input "*******"
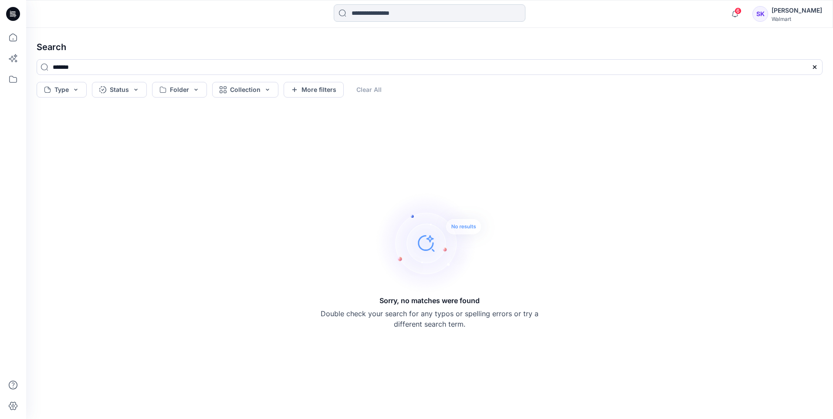
click at [410, 13] on input at bounding box center [430, 12] width 192 height 17
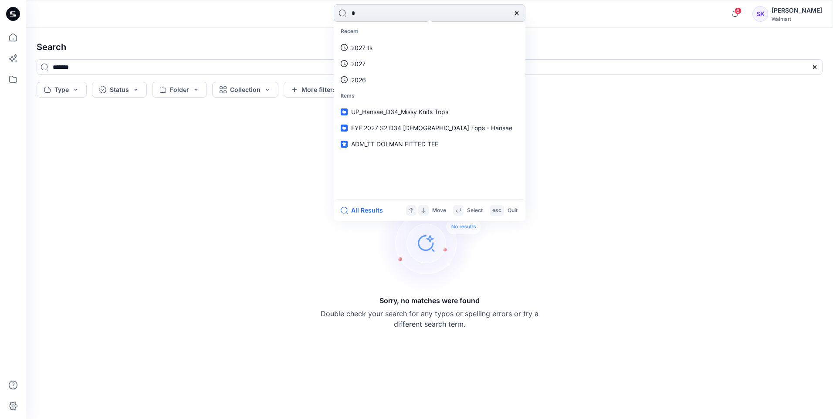
type input "**"
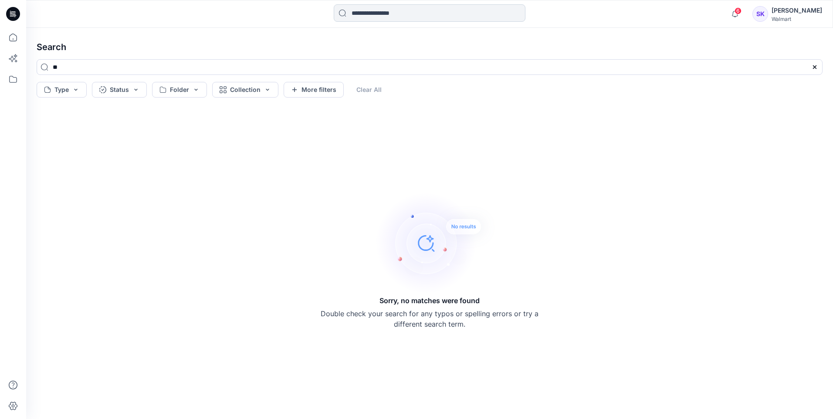
click at [405, 20] on input at bounding box center [430, 12] width 192 height 17
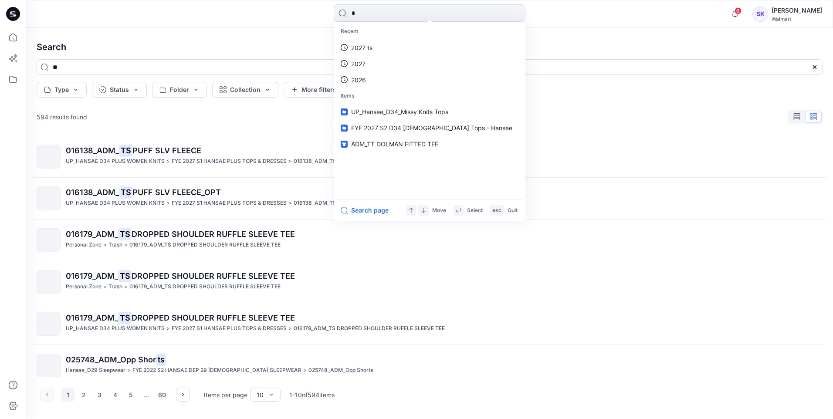
type input "**"
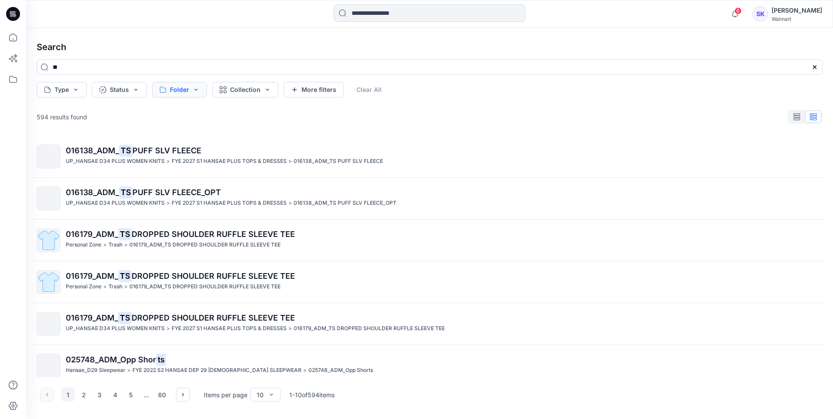
click at [174, 96] on button "Folder" at bounding box center [179, 90] width 55 height 16
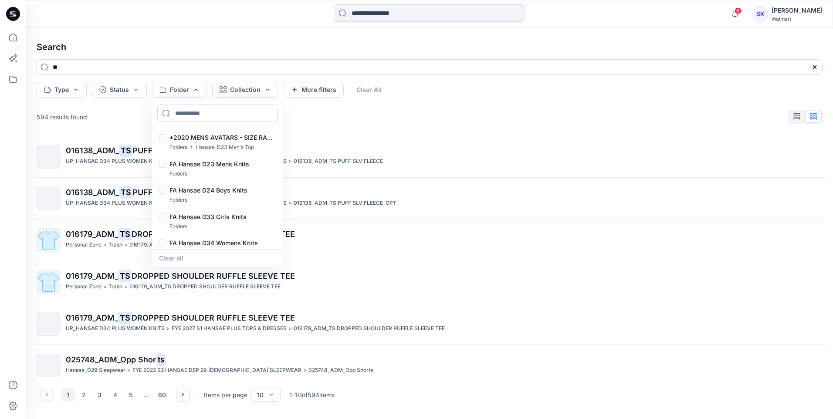
click at [230, 39] on h4 "Search" at bounding box center [430, 47] width 800 height 24
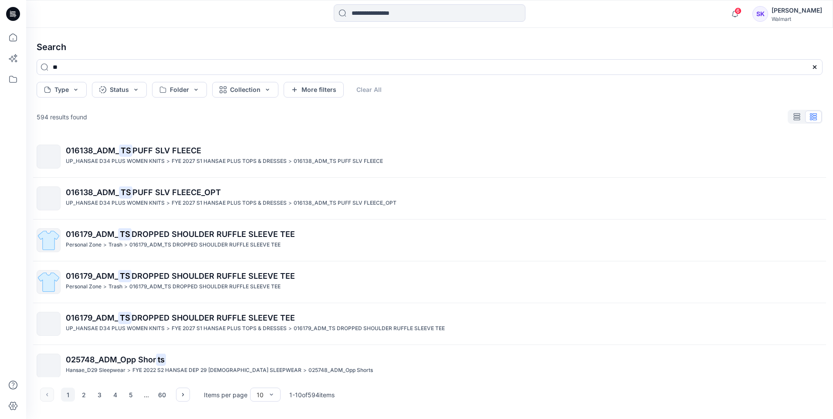
click at [16, 14] on icon at bounding box center [13, 14] width 14 height 14
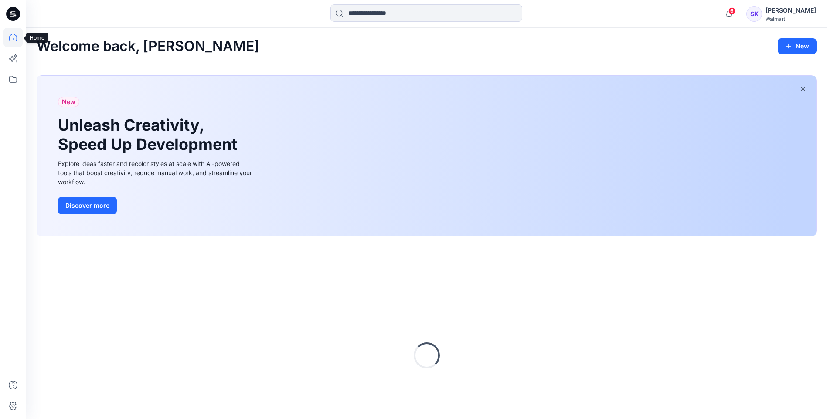
click at [12, 32] on icon at bounding box center [12, 37] width 19 height 19
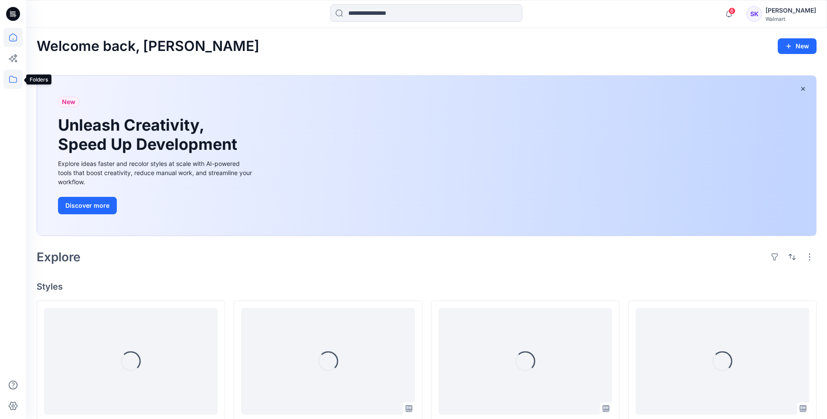
click at [18, 77] on icon at bounding box center [12, 79] width 19 height 19
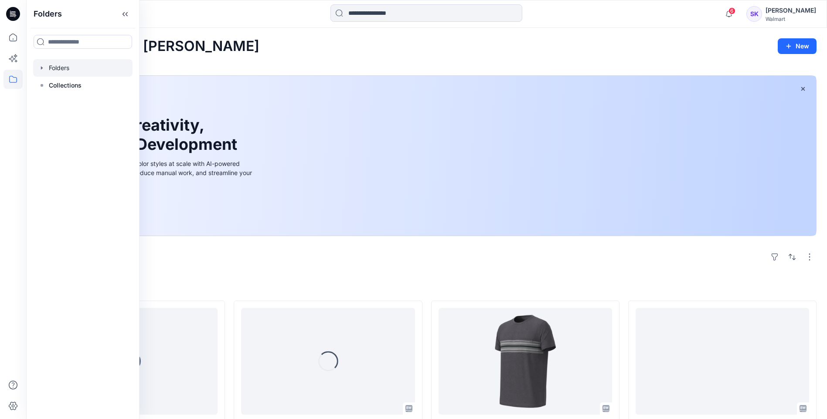
click at [83, 66] on div at bounding box center [82, 67] width 99 height 17
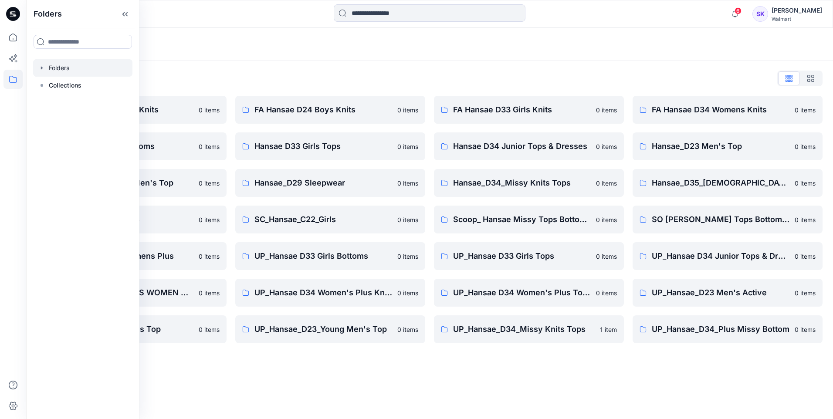
click at [320, 53] on div "Folders" at bounding box center [429, 44] width 807 height 33
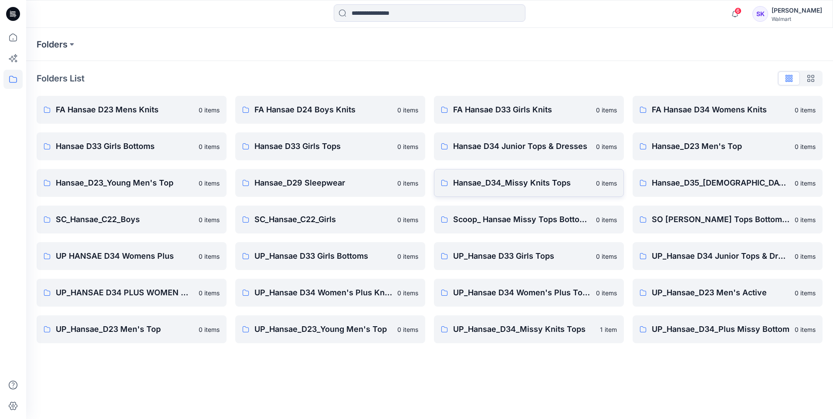
click at [573, 186] on p "Hansae_D34_Missy Knits Tops" at bounding box center [522, 183] width 138 height 12
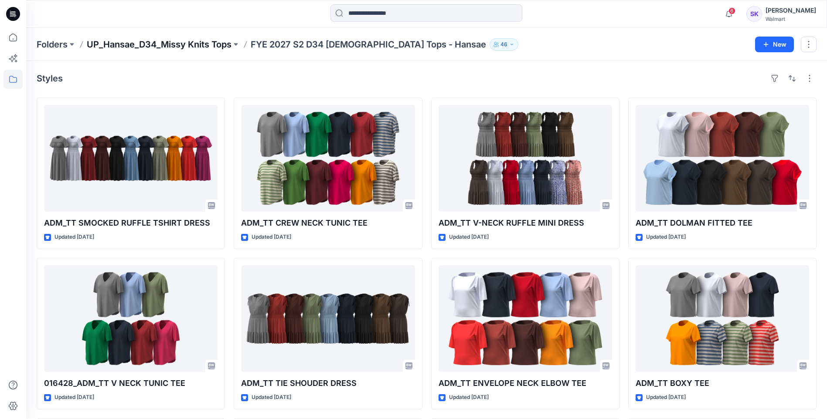
click at [221, 44] on p "UP_Hansae_D34_Missy Knits Tops" at bounding box center [159, 44] width 145 height 12
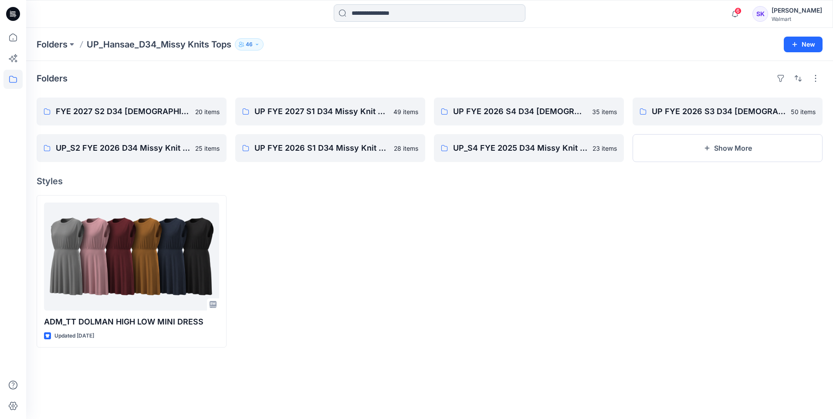
click at [403, 7] on input at bounding box center [430, 12] width 192 height 17
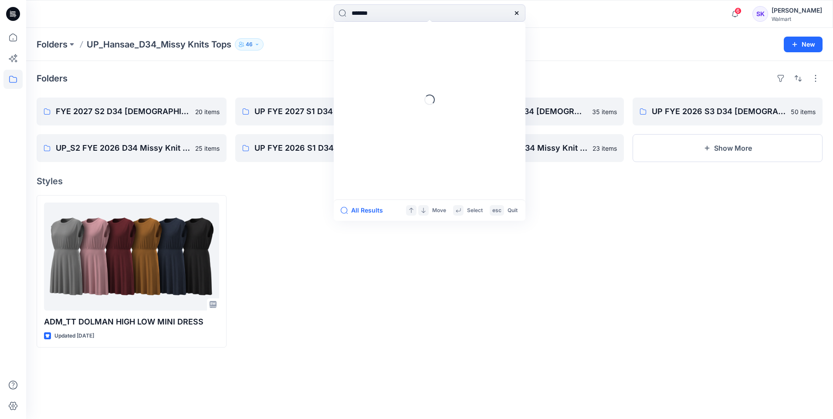
type input "********"
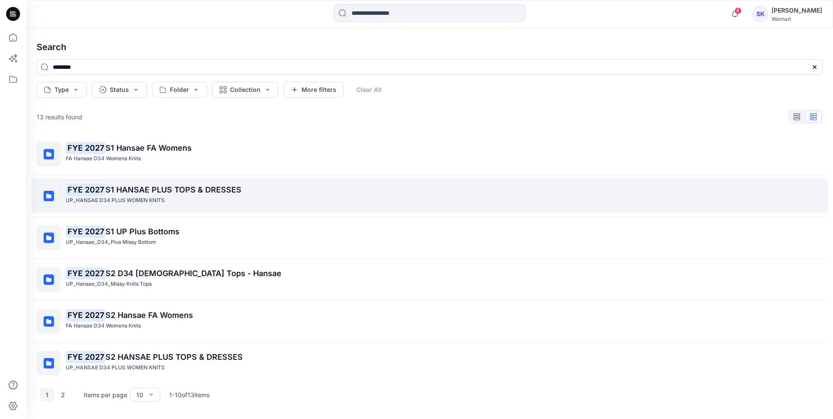
scroll to position [87, 0]
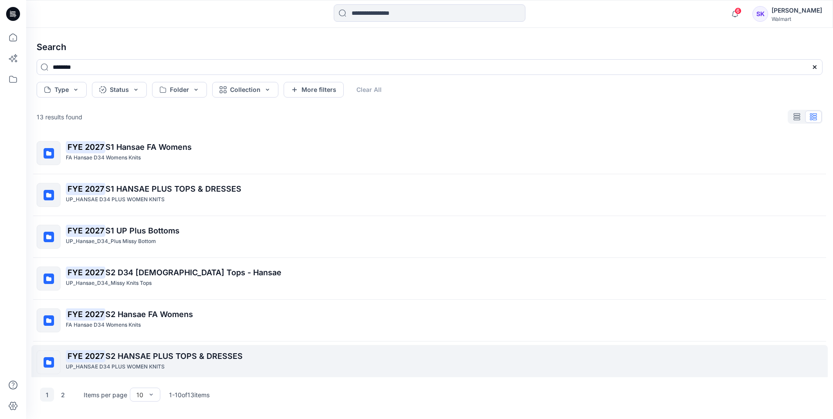
click at [219, 364] on div "UP_HANSAE D34 PLUS WOMEN KNITS" at bounding box center [444, 367] width 757 height 9
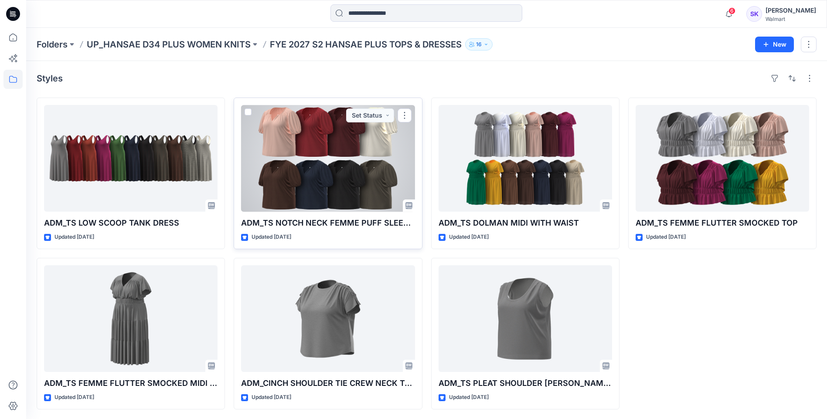
click at [372, 161] on div at bounding box center [327, 158] width 173 height 107
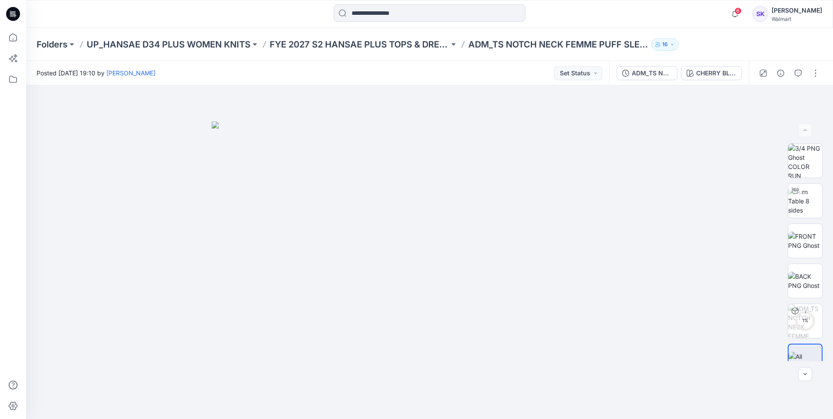
click at [710, 80] on div "ADM_TS NOTCH NECK FEMME PUFF SLEEVE TOP CHERRY BLOSSOM" at bounding box center [679, 73] width 140 height 24
click at [715, 72] on div "CHERRY BLOSSOM" at bounding box center [717, 73] width 40 height 10
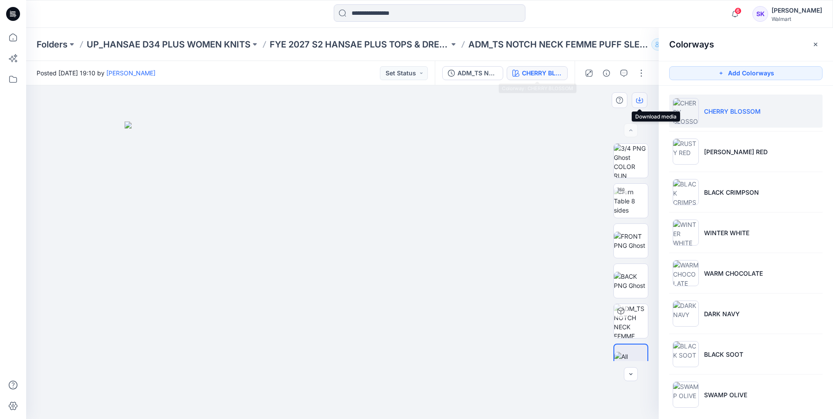
click at [642, 99] on icon "button" at bounding box center [639, 100] width 7 height 7
click at [523, 126] on img at bounding box center [343, 271] width 436 height 298
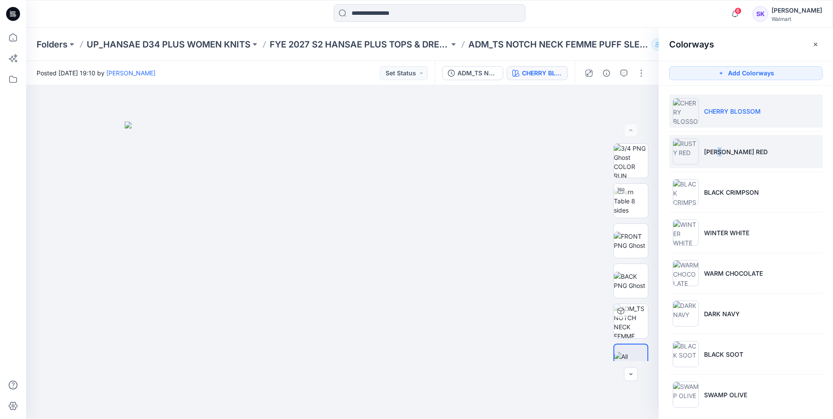
click at [722, 150] on p "RUSTY RED" at bounding box center [736, 151] width 64 height 9
drag, startPoint x: 722, startPoint y: 150, endPoint x: 712, endPoint y: 153, distance: 10.1
click at [712, 153] on p "RUSTY RED" at bounding box center [736, 151] width 64 height 9
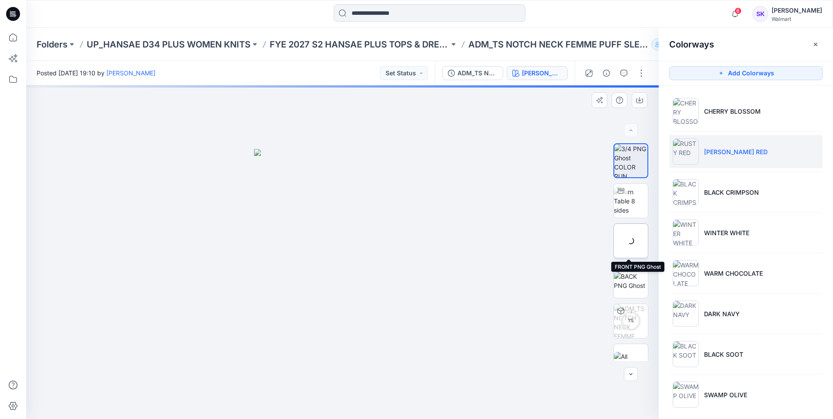
click at [0, 0] on img at bounding box center [0, 0] width 0 height 0
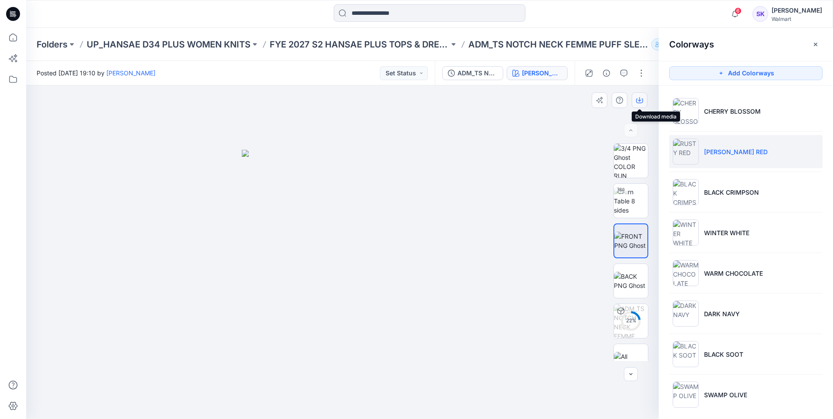
click at [642, 102] on icon "button" at bounding box center [639, 100] width 7 height 7
click at [543, 137] on div at bounding box center [342, 252] width 633 height 334
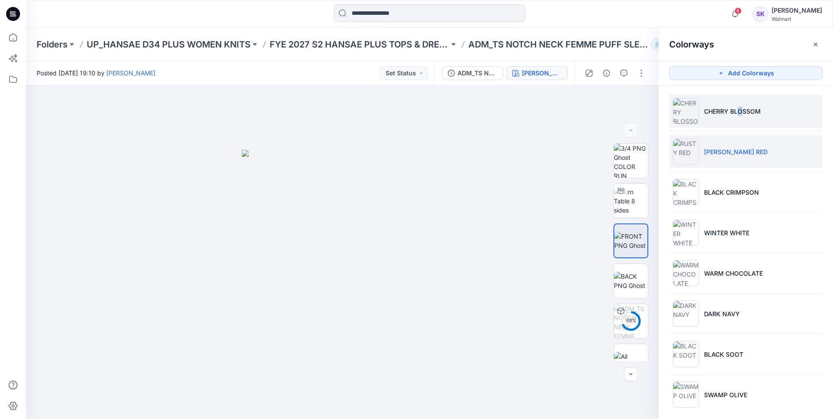
click at [737, 112] on p "CHERRY BLOSSOM" at bounding box center [732, 111] width 57 height 9
drag, startPoint x: 737, startPoint y: 112, endPoint x: 725, endPoint y: 113, distance: 12.2
click at [725, 113] on p "CHERRY BLOSSOM" at bounding box center [732, 111] width 57 height 9
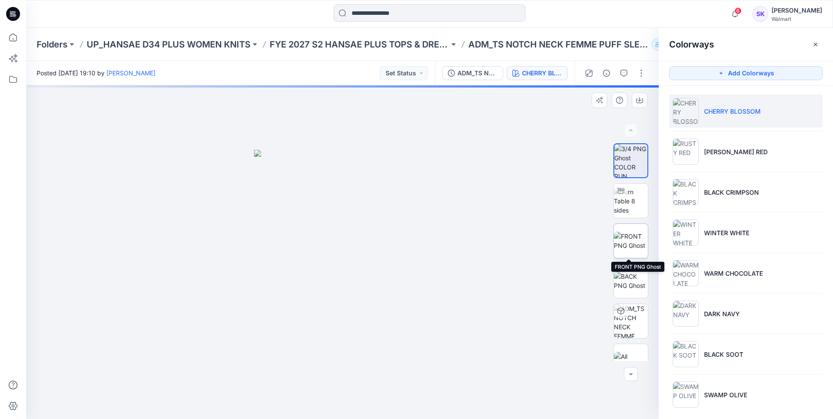
click at [633, 238] on img at bounding box center [631, 241] width 34 height 18
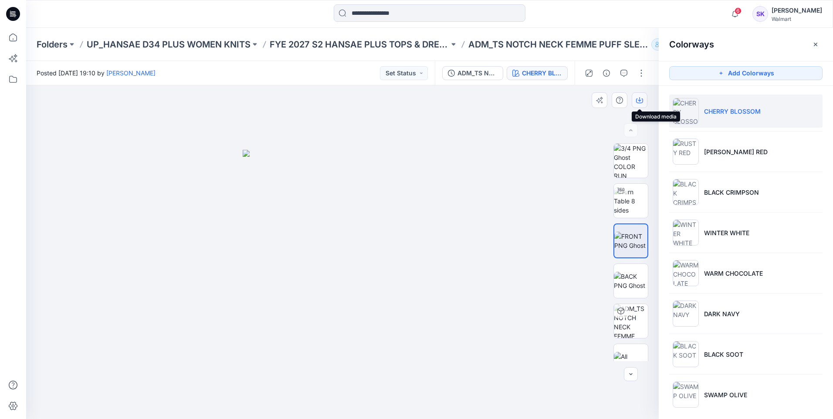
click at [640, 95] on button "button" at bounding box center [640, 100] width 16 height 16
click at [530, 125] on div at bounding box center [342, 252] width 633 height 334
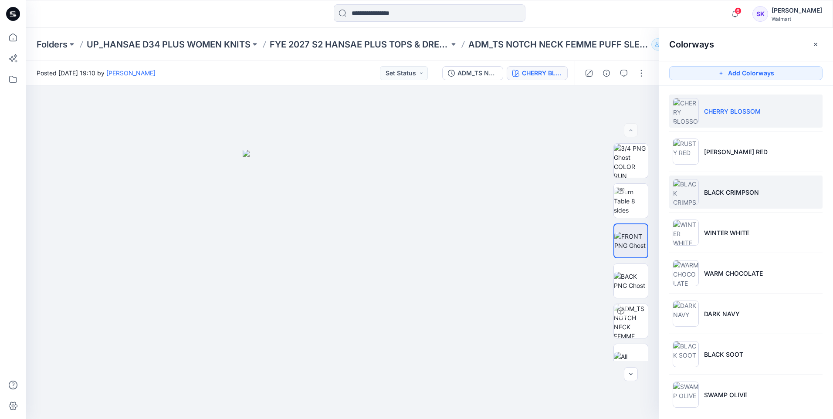
click at [722, 199] on li "BLACK CRIMPSON" at bounding box center [746, 192] width 153 height 33
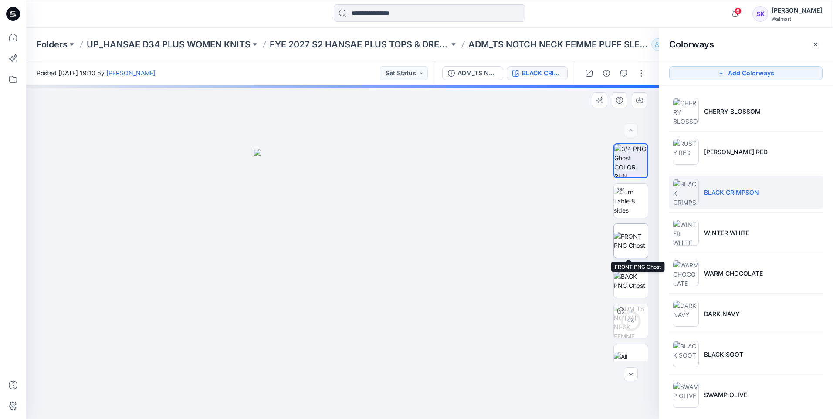
click at [632, 232] on img at bounding box center [631, 241] width 34 height 18
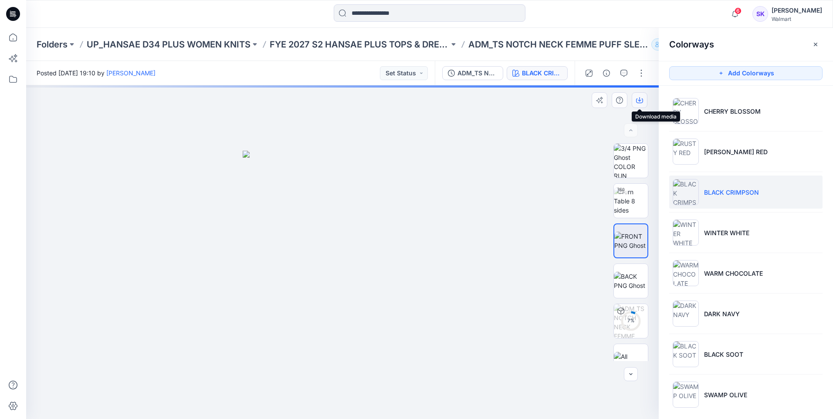
click at [642, 98] on icon "button" at bounding box center [639, 100] width 7 height 7
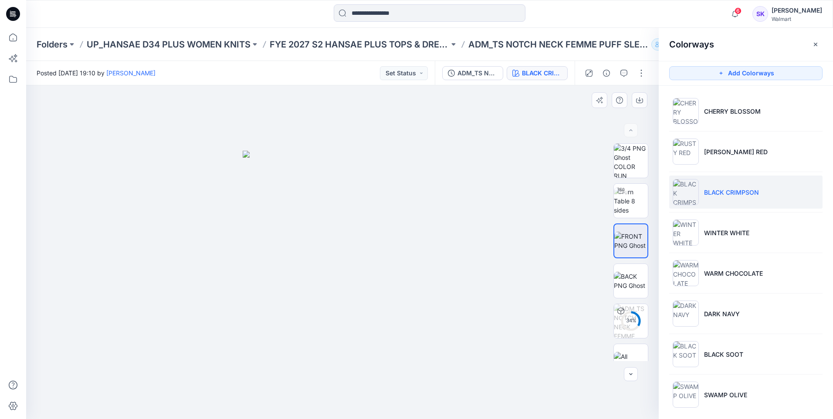
click at [524, 197] on div at bounding box center [342, 252] width 633 height 334
click at [744, 234] on p "WINTER WHITE" at bounding box center [726, 232] width 45 height 9
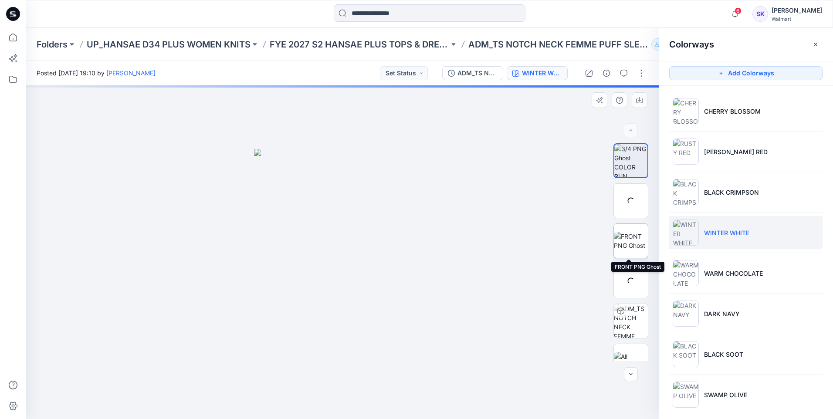
click at [629, 240] on img at bounding box center [631, 241] width 34 height 18
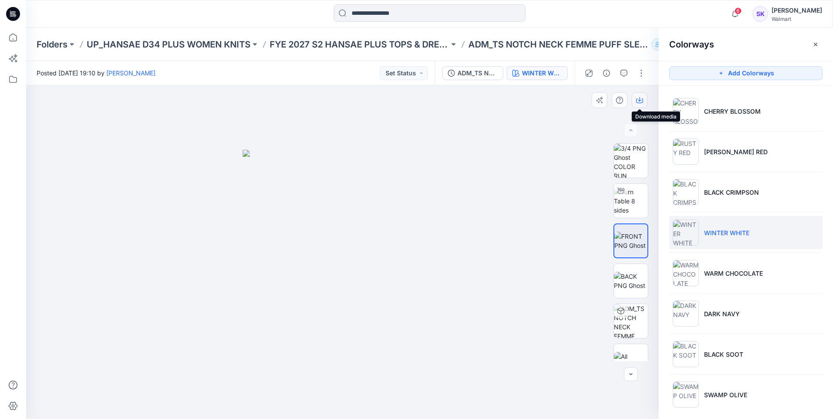
click at [641, 97] on icon "button" at bounding box center [639, 100] width 7 height 7
drag, startPoint x: 532, startPoint y: 133, endPoint x: 638, endPoint y: 175, distance: 114.5
click at [533, 133] on div at bounding box center [342, 252] width 633 height 334
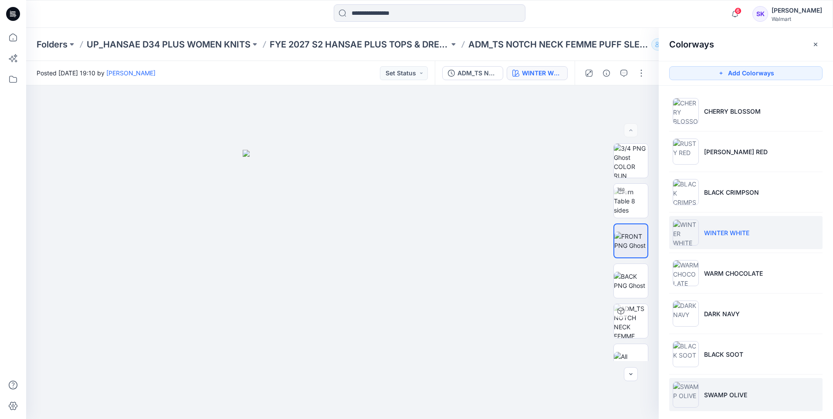
click at [752, 389] on li "SWAMP OLIVE" at bounding box center [746, 394] width 153 height 33
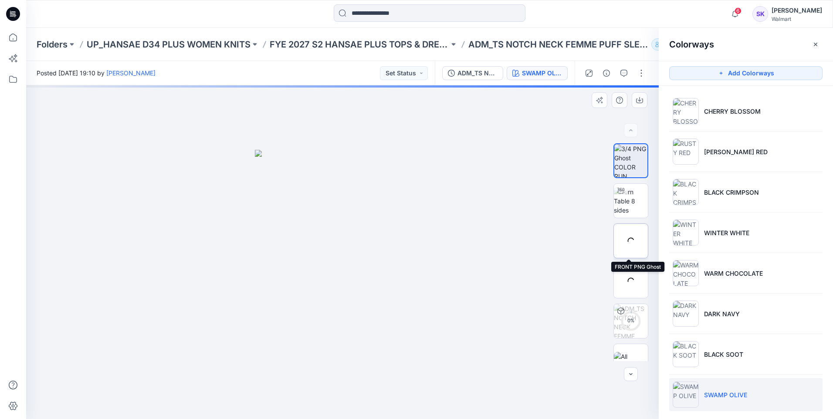
click at [0, 0] on img at bounding box center [0, 0] width 0 height 0
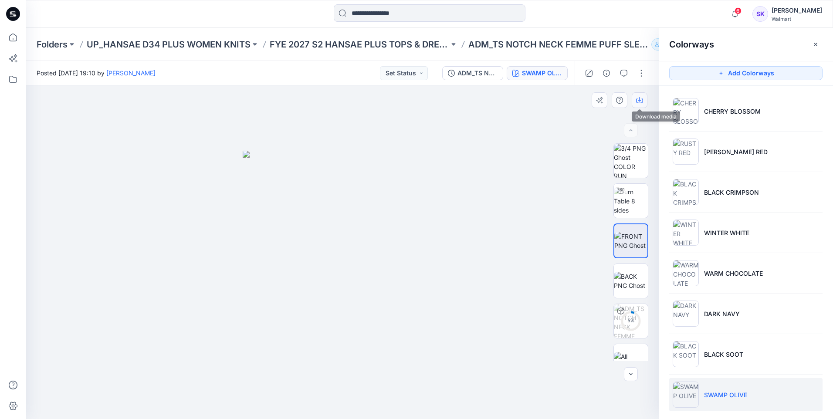
click at [635, 99] on button "button" at bounding box center [640, 100] width 16 height 16
drag, startPoint x: 478, startPoint y: 99, endPoint x: 580, endPoint y: 107, distance: 102.4
click at [478, 99] on div at bounding box center [342, 252] width 633 height 334
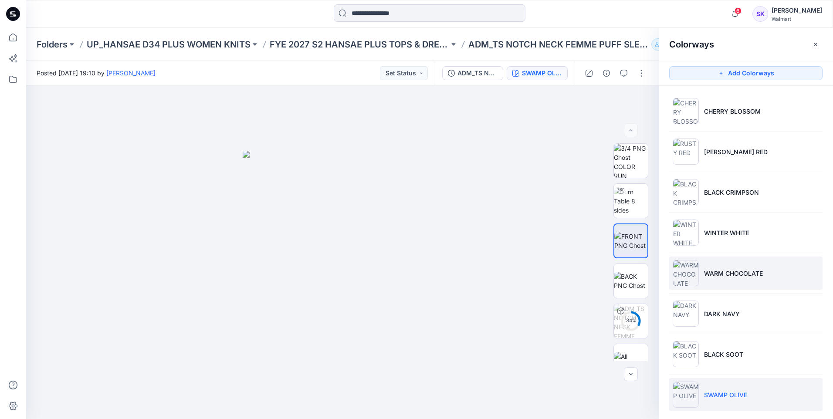
click at [760, 285] on li "WARM CHOCOLATE" at bounding box center [746, 273] width 153 height 33
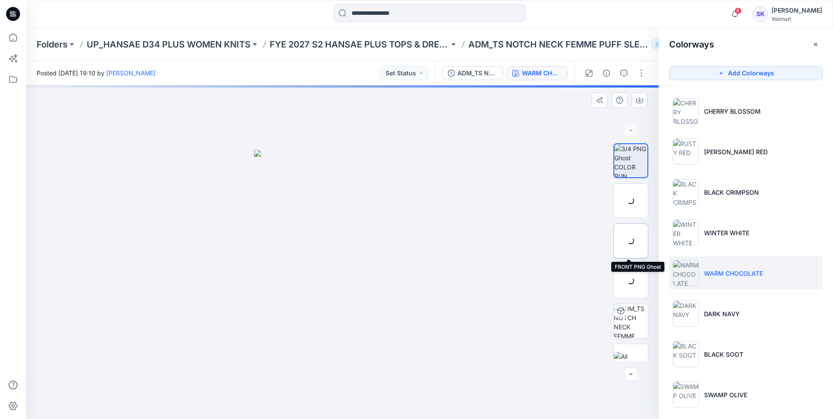
click at [629, 241] on div at bounding box center [631, 241] width 35 height 35
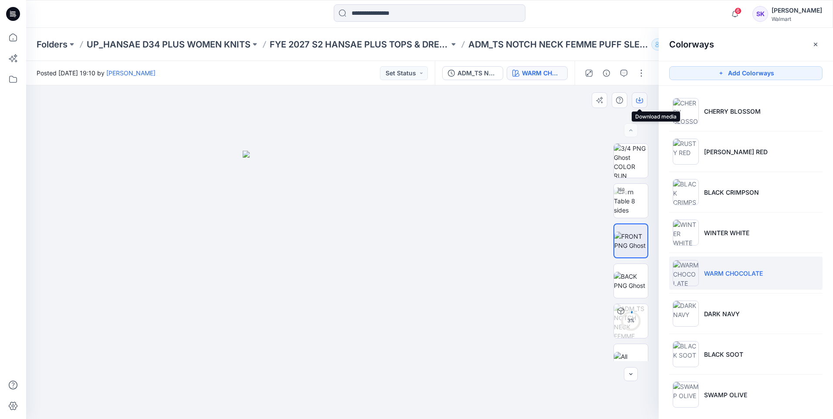
click at [642, 98] on icon "button" at bounding box center [639, 100] width 7 height 7
click at [556, 129] on div at bounding box center [342, 252] width 633 height 334
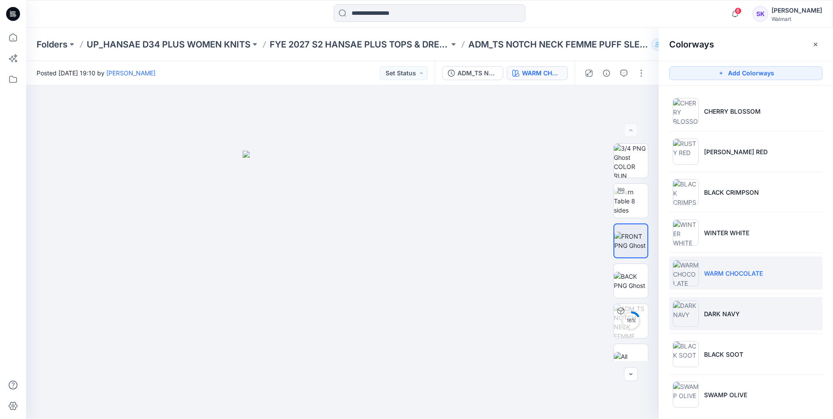
click at [740, 312] on li "DARK NAVY" at bounding box center [746, 313] width 153 height 33
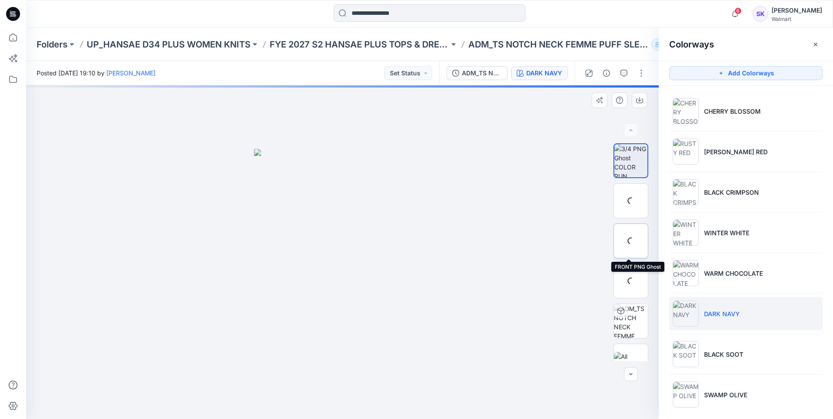
click at [635, 237] on div at bounding box center [631, 241] width 35 height 35
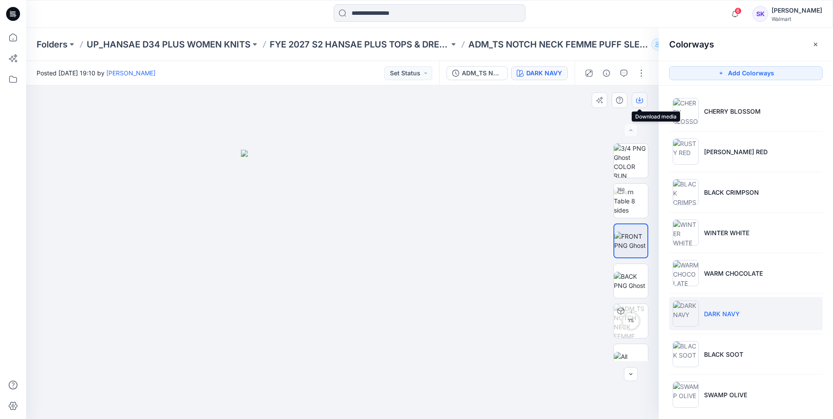
click at [640, 99] on icon "button" at bounding box center [639, 99] width 3 height 4
click at [544, 216] on div at bounding box center [342, 252] width 633 height 334
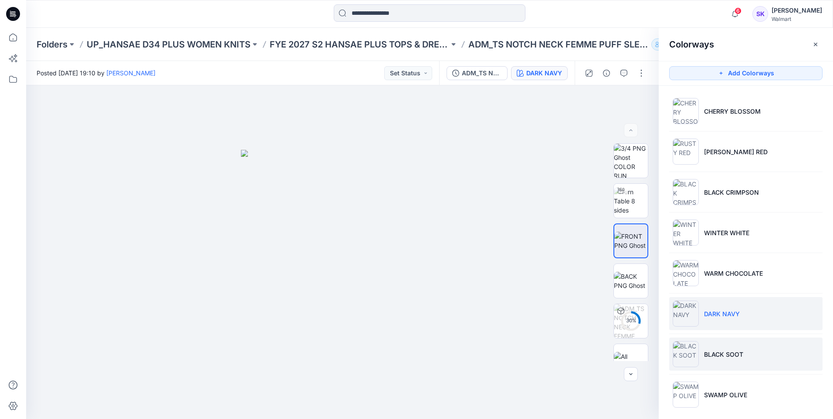
click at [724, 369] on li "BLACK SOOT" at bounding box center [746, 354] width 153 height 33
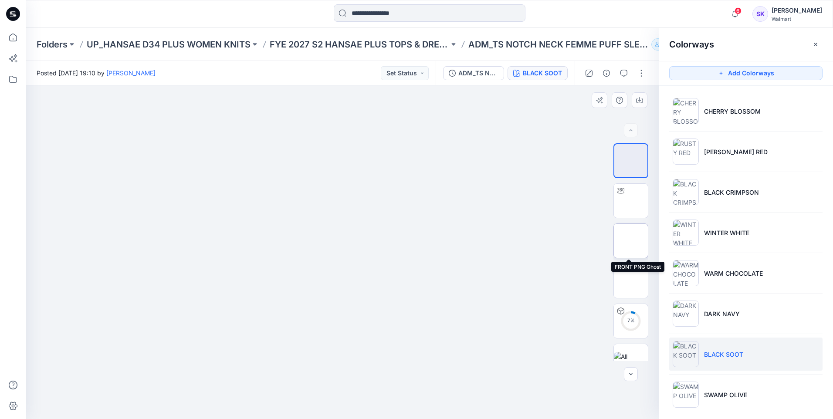
click at [625, 245] on img at bounding box center [631, 241] width 34 height 18
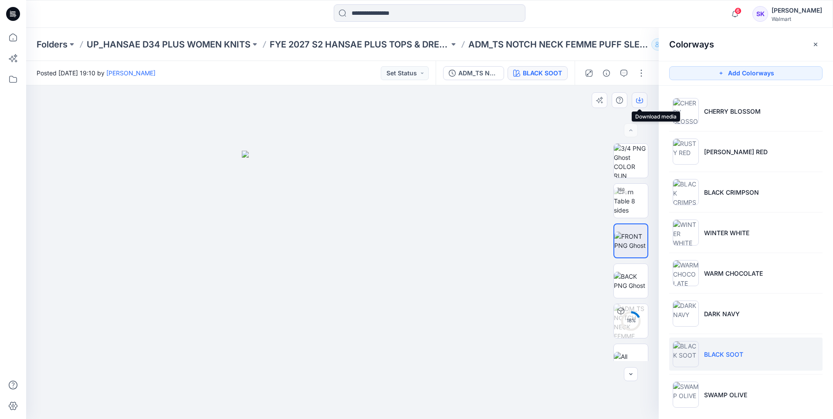
click at [636, 98] on icon "button" at bounding box center [639, 100] width 7 height 7
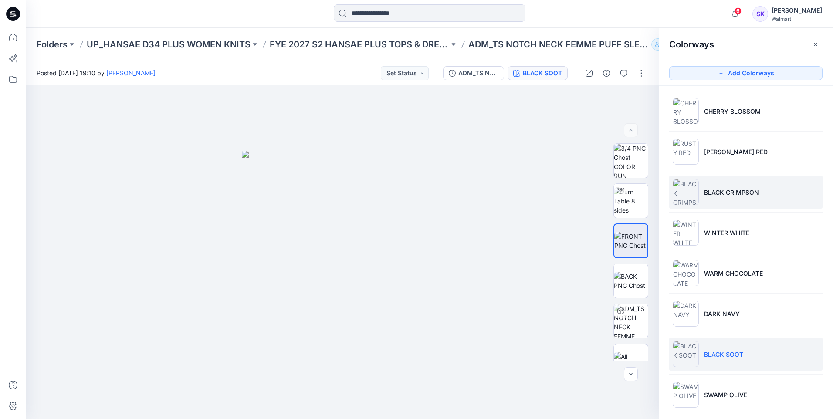
click at [761, 182] on li "BLACK CRIMPSON" at bounding box center [746, 192] width 153 height 33
click at [758, 184] on li "BLACK CRIMPSON" at bounding box center [746, 192] width 153 height 33
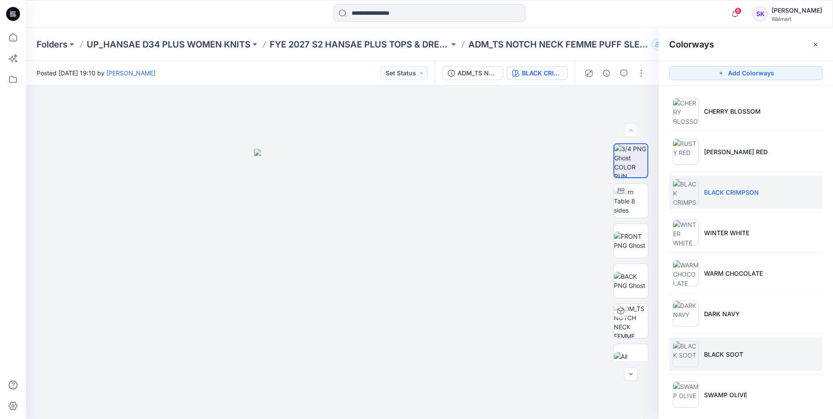
click at [731, 363] on li "BLACK SOOT" at bounding box center [746, 354] width 153 height 33
click at [750, 202] on li "BLACK CRIMPSON" at bounding box center [746, 192] width 153 height 33
